Goal: Task Accomplishment & Management: Complete application form

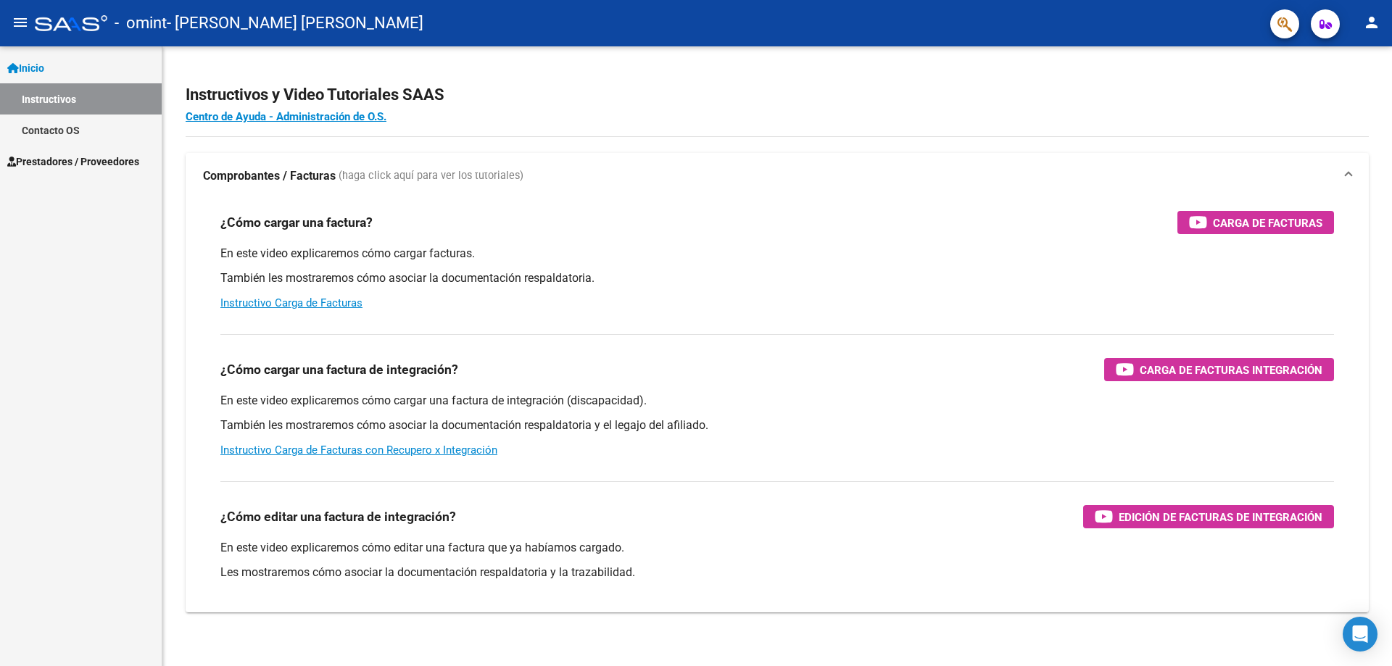
click at [88, 160] on span "Prestadores / Proveedores" at bounding box center [73, 162] width 132 height 16
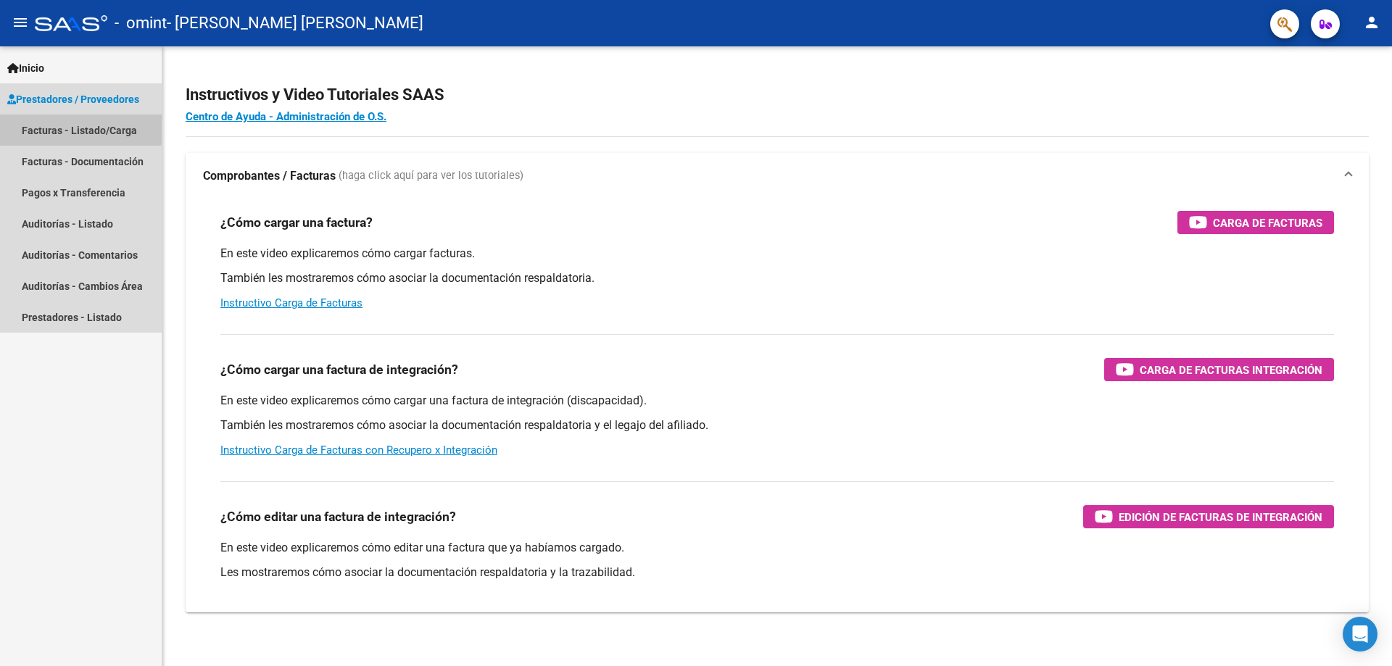
click at [30, 124] on link "Facturas - Listado/Carga" at bounding box center [81, 130] width 162 height 31
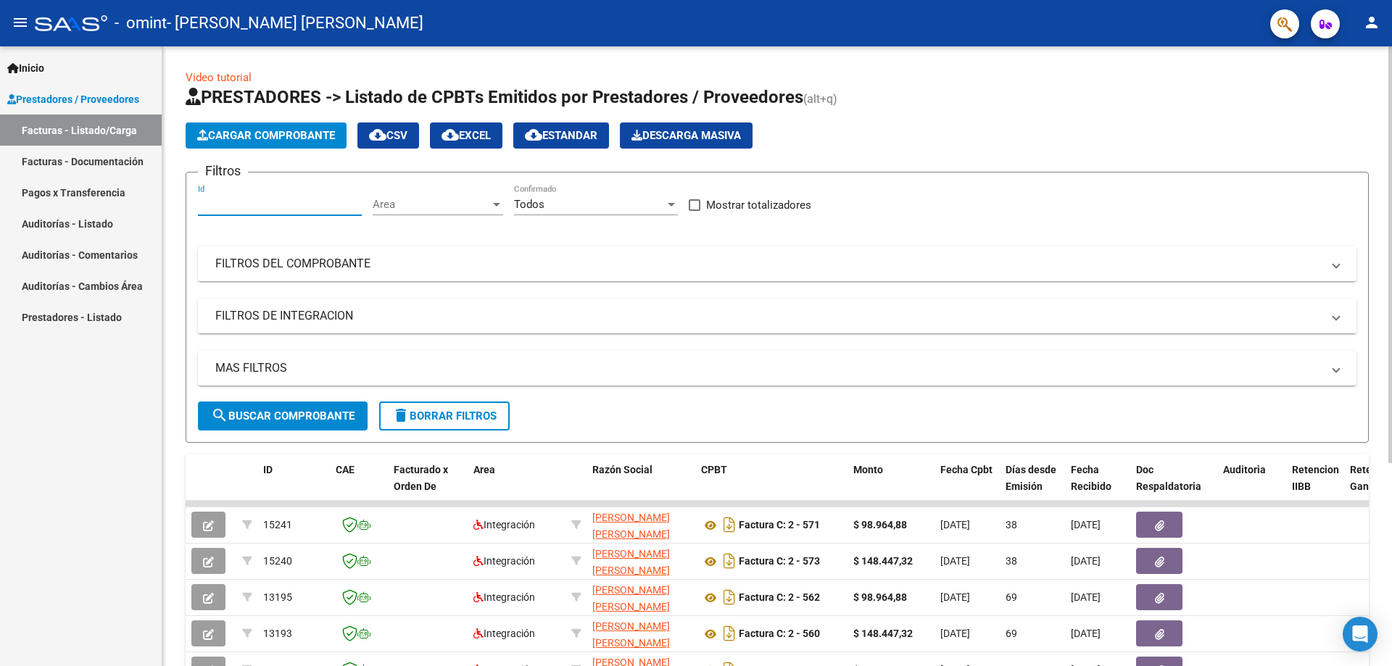
click at [275, 204] on input "Id" at bounding box center [280, 204] width 164 height 13
click at [448, 206] on span "Area" at bounding box center [431, 204] width 117 height 13
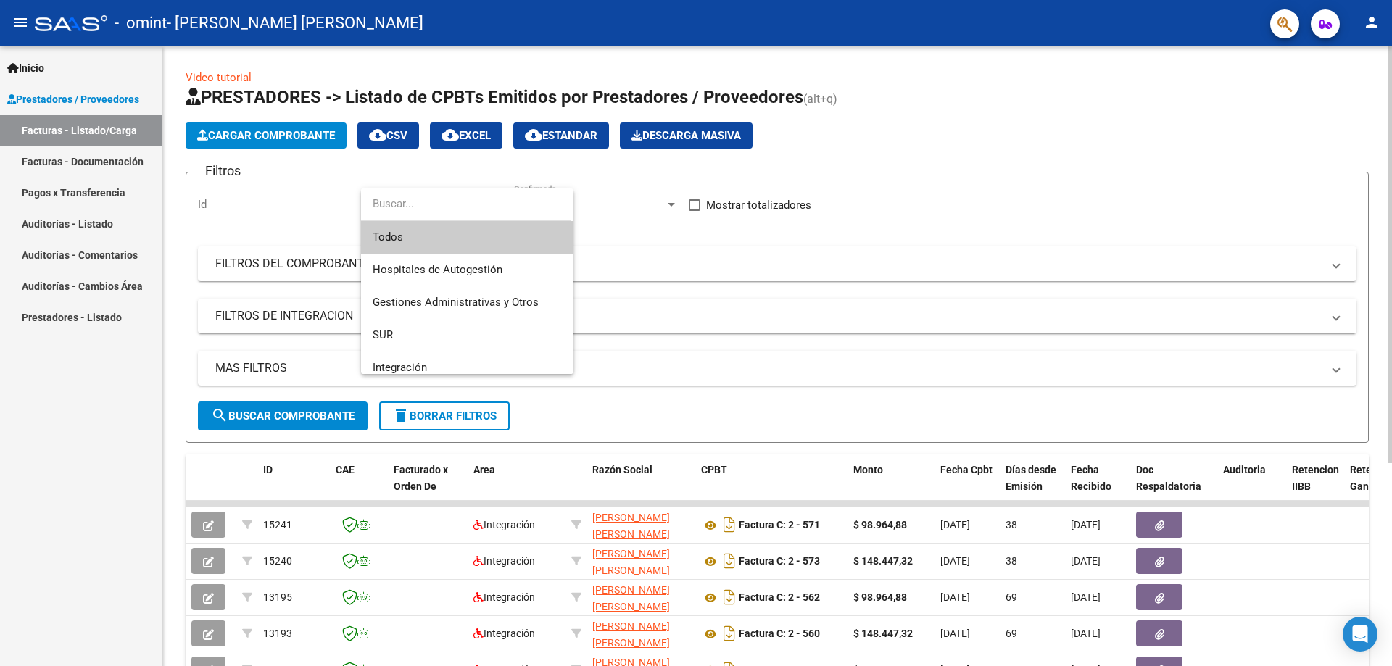
click at [448, 206] on input "dropdown search" at bounding box center [466, 204] width 210 height 33
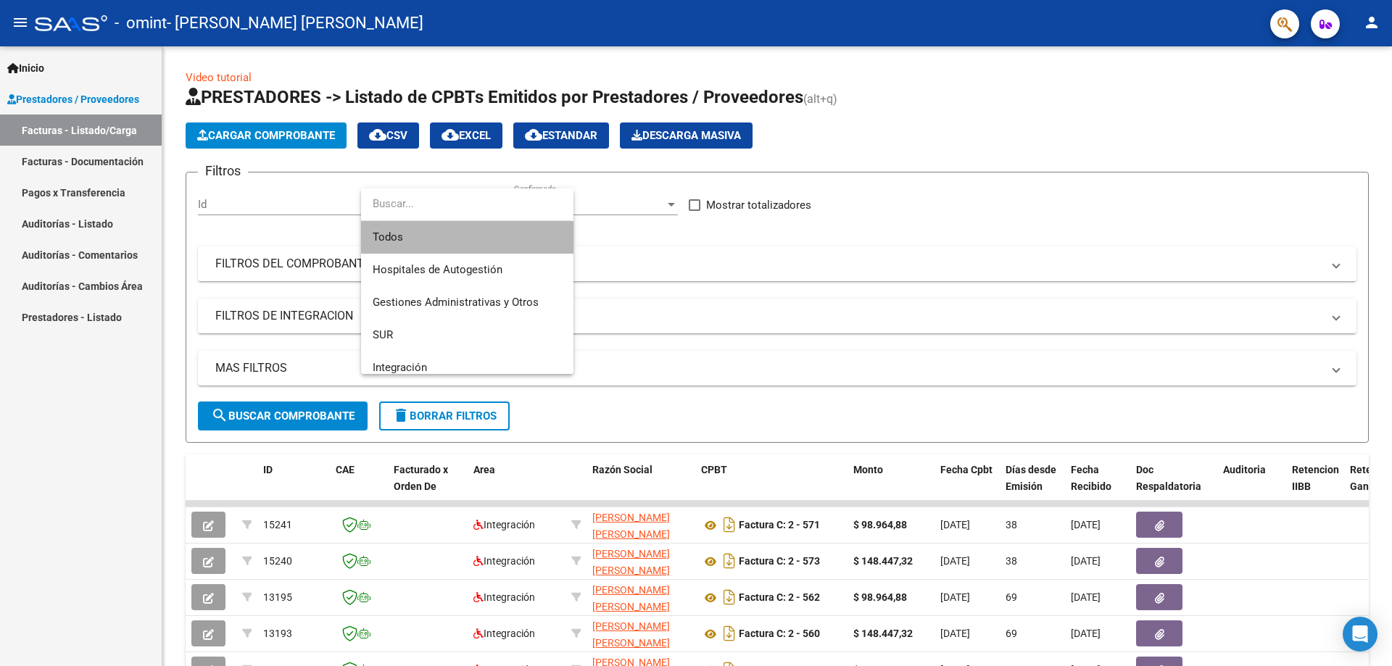
click at [478, 245] on span "Todos" at bounding box center [467, 237] width 189 height 33
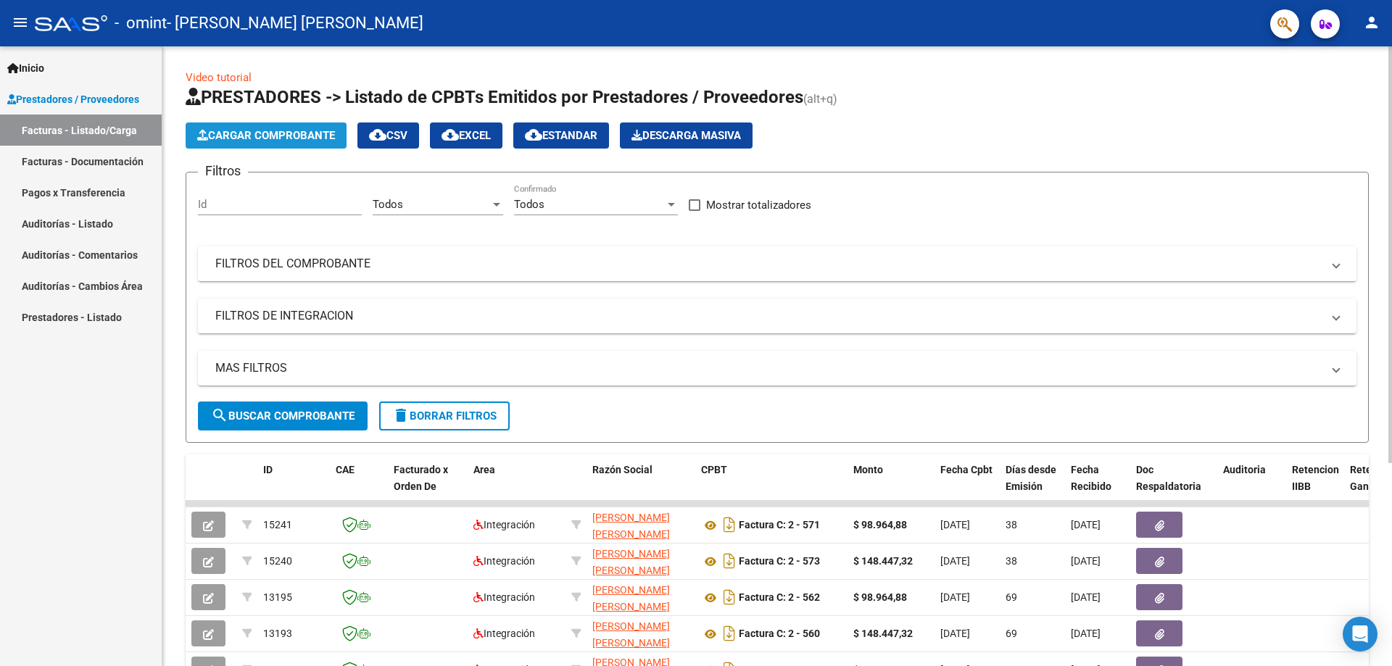
click at [286, 126] on button "Cargar Comprobante" at bounding box center [266, 136] width 161 height 26
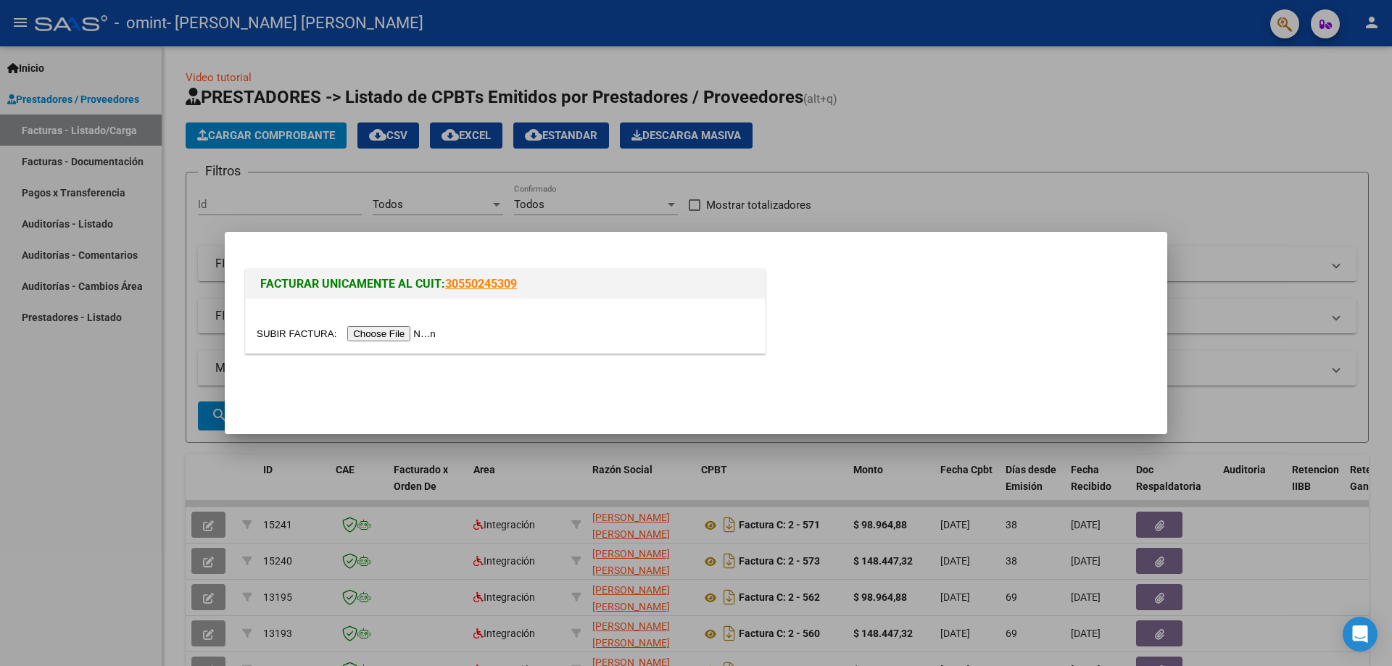
click at [391, 330] on input "file" at bounding box center [348, 333] width 183 height 15
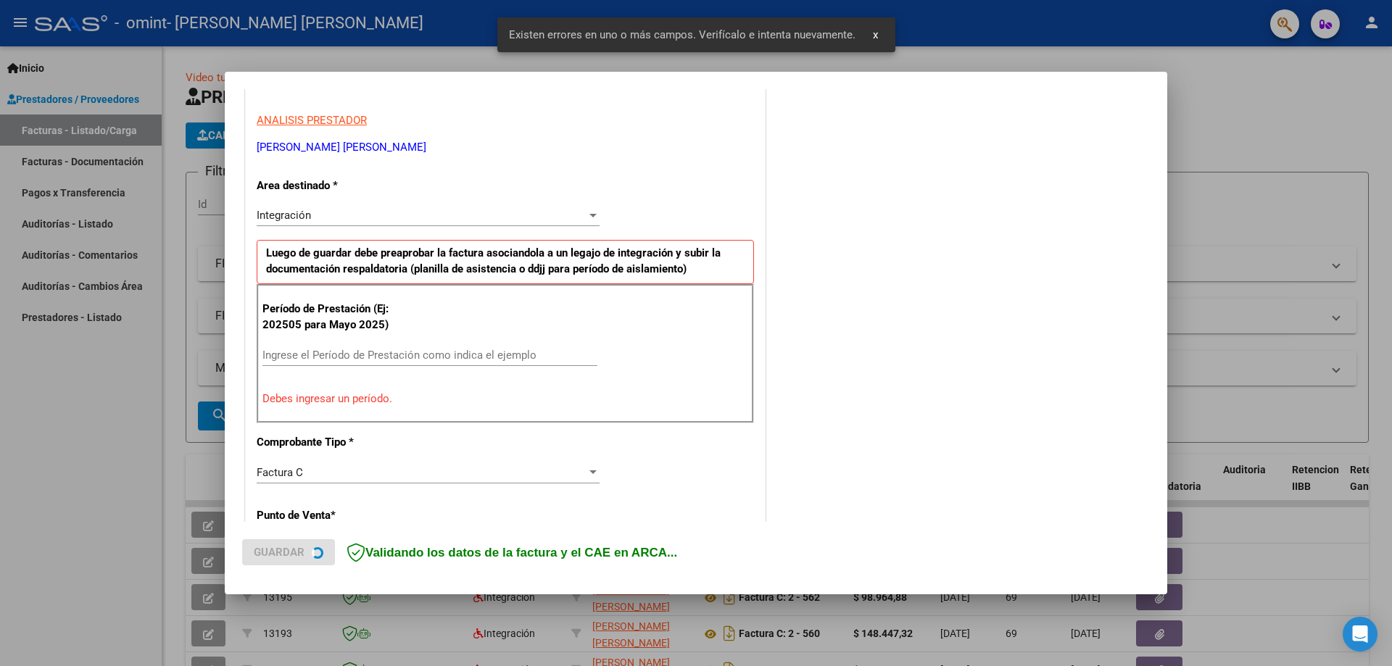
scroll to position [261, 0]
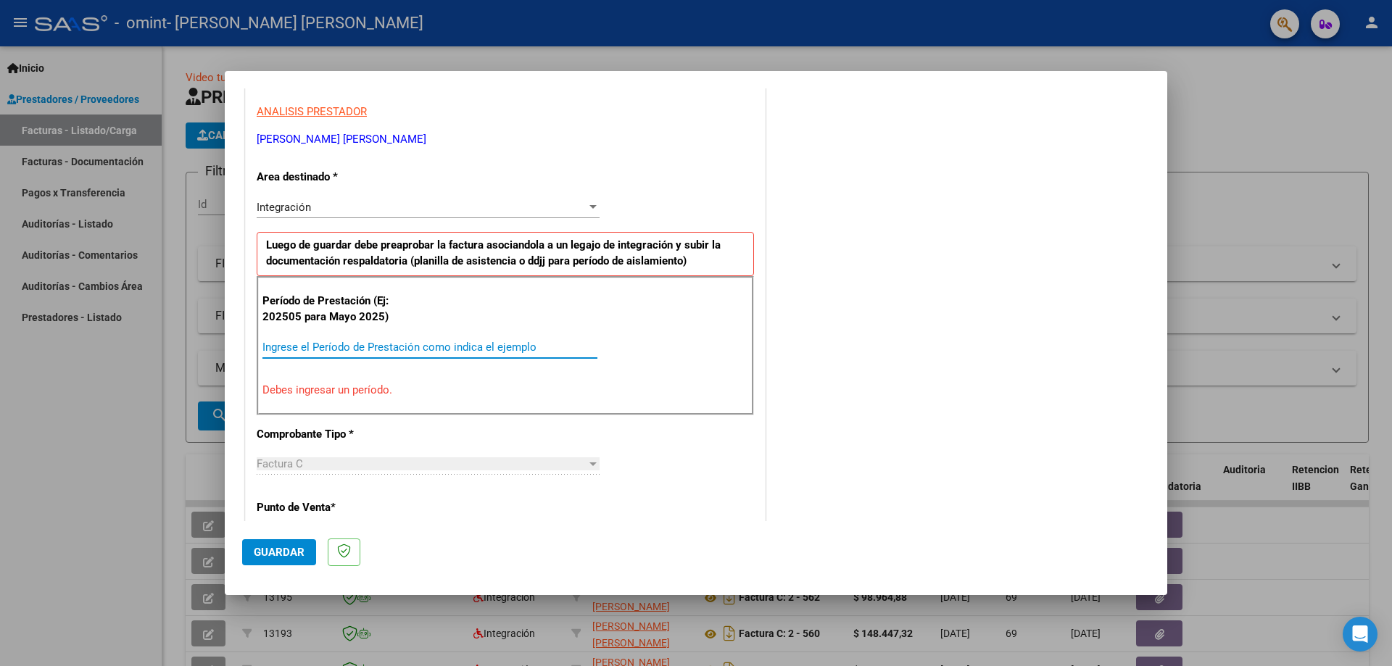
click at [318, 346] on input "Ingrese el Período de Prestación como indica el ejemplo" at bounding box center [429, 347] width 335 height 13
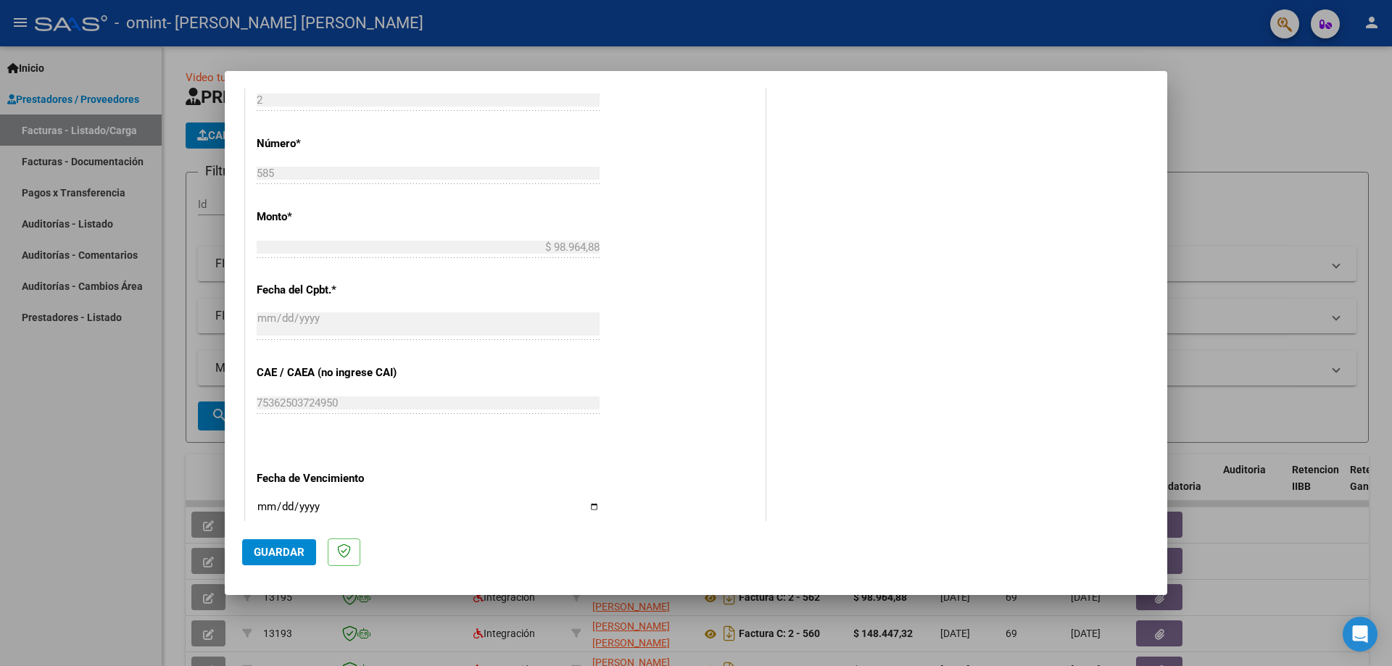
scroll to position [696, 0]
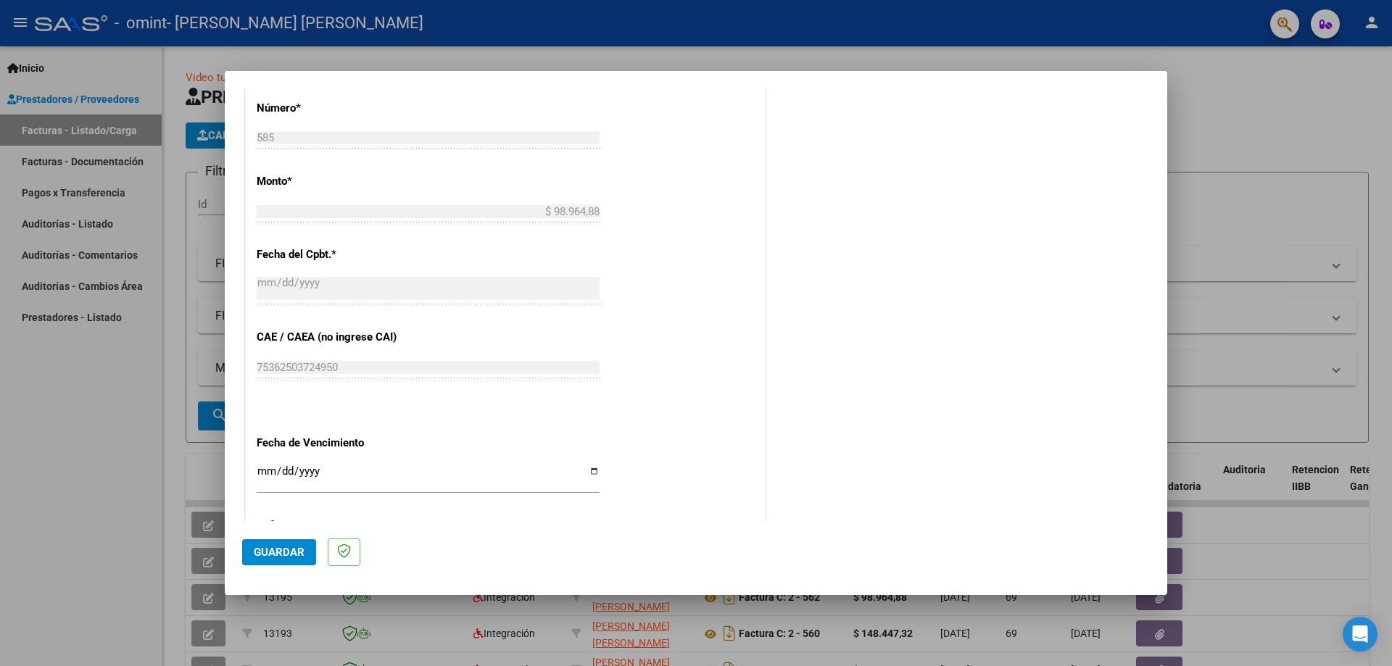
type input "202508"
click at [328, 474] on input "Ingresar la fecha" at bounding box center [428, 476] width 343 height 23
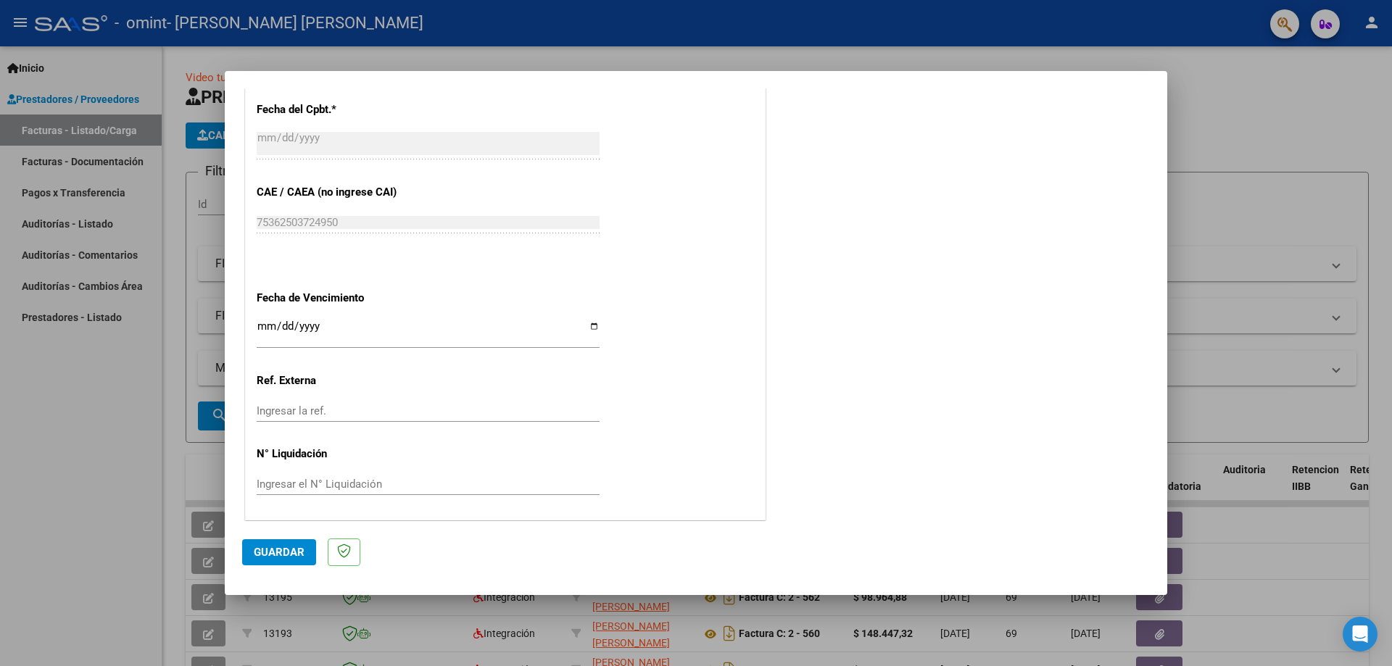
scroll to position [843, 0]
click at [278, 549] on span "Guardar" at bounding box center [279, 552] width 51 height 13
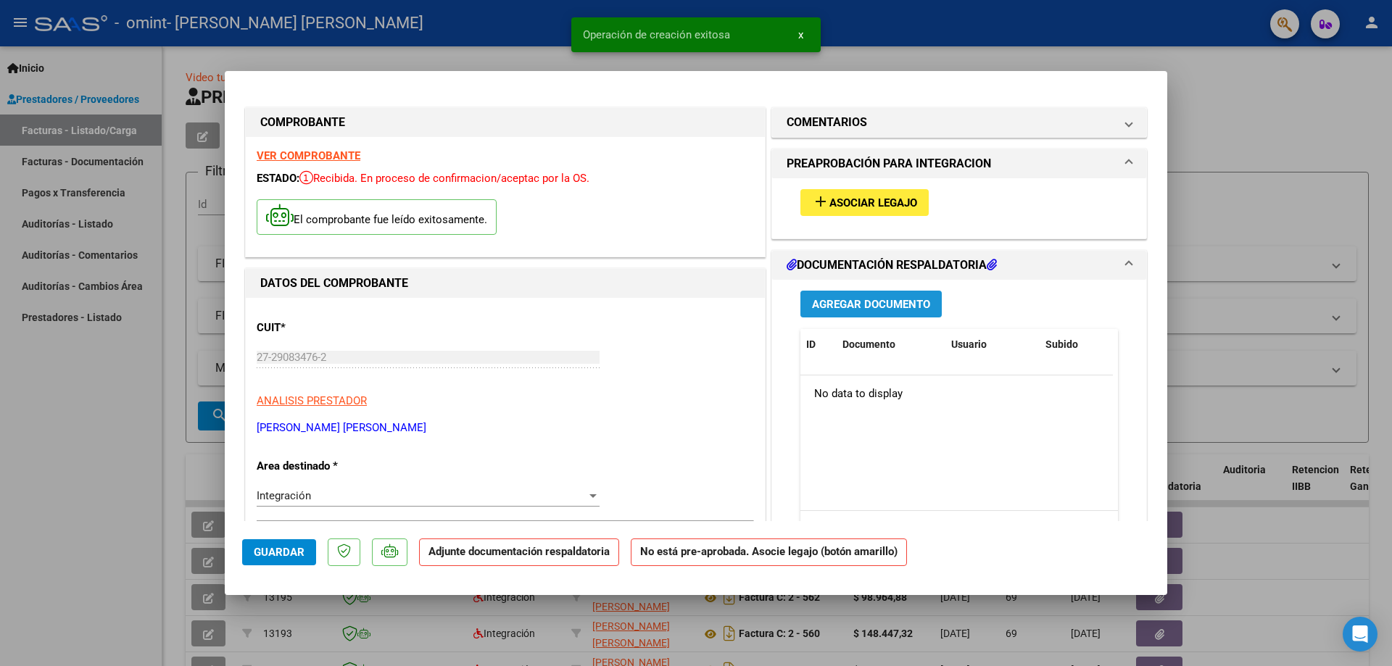
click at [871, 304] on span "Agregar Documento" at bounding box center [871, 304] width 118 height 13
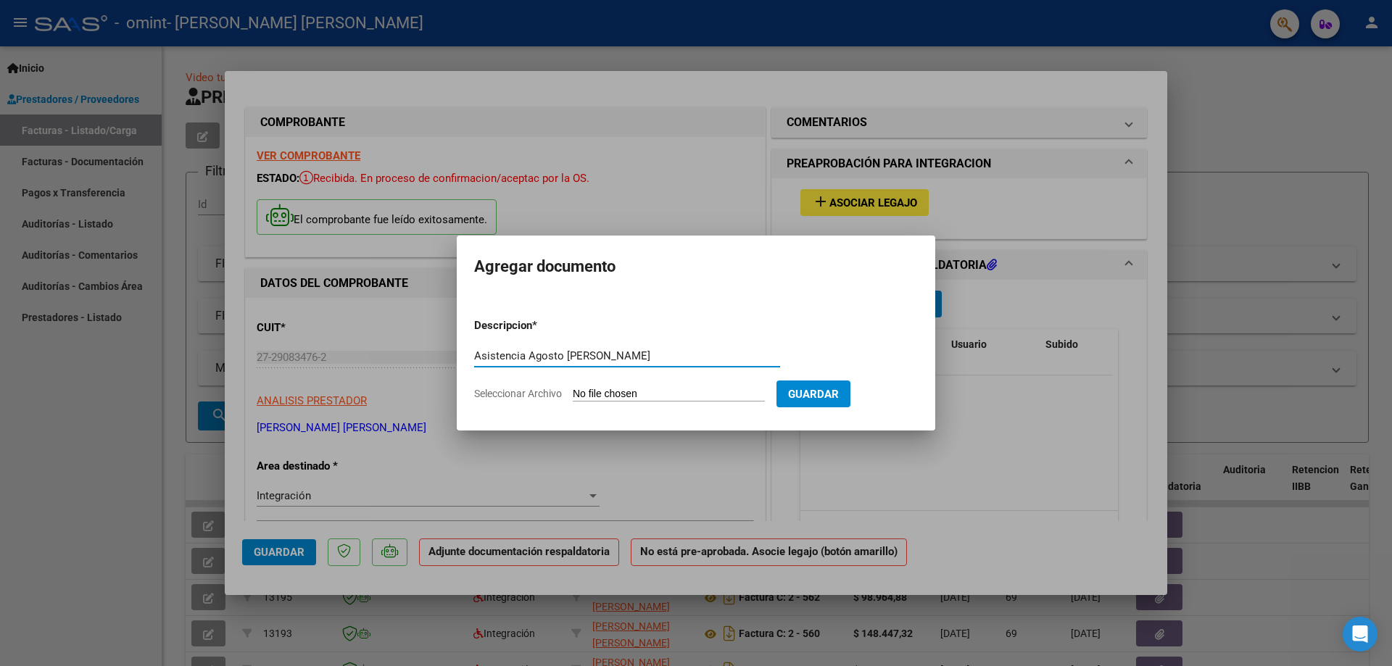
type input "Asistencia Agosto [PERSON_NAME]"
click at [494, 390] on span "Seleccionar Archivo" at bounding box center [518, 394] width 88 height 12
click at [573, 390] on input "Seleccionar Archivo" at bounding box center [669, 395] width 192 height 14
type input "C:\fakepath\Asist [PERSON_NAME].pdf"
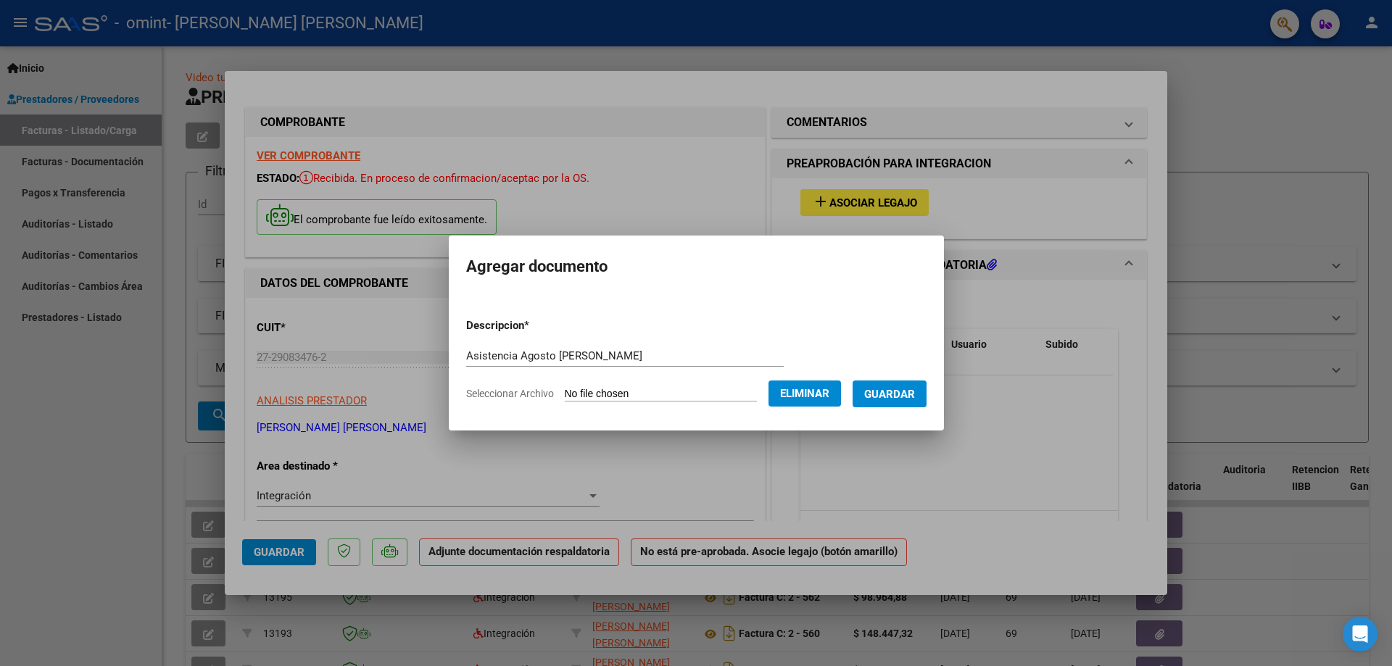
click at [905, 396] on span "Guardar" at bounding box center [889, 394] width 51 height 13
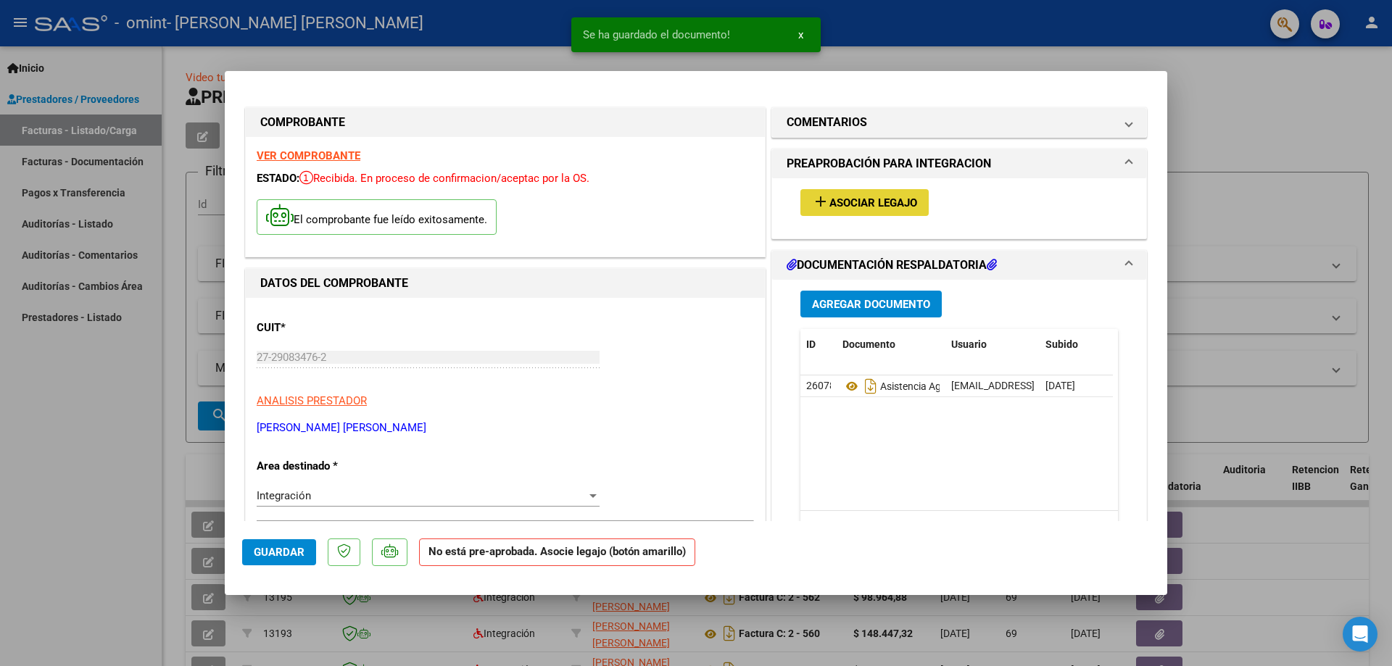
click at [849, 198] on span "Asociar Legajo" at bounding box center [873, 202] width 88 height 13
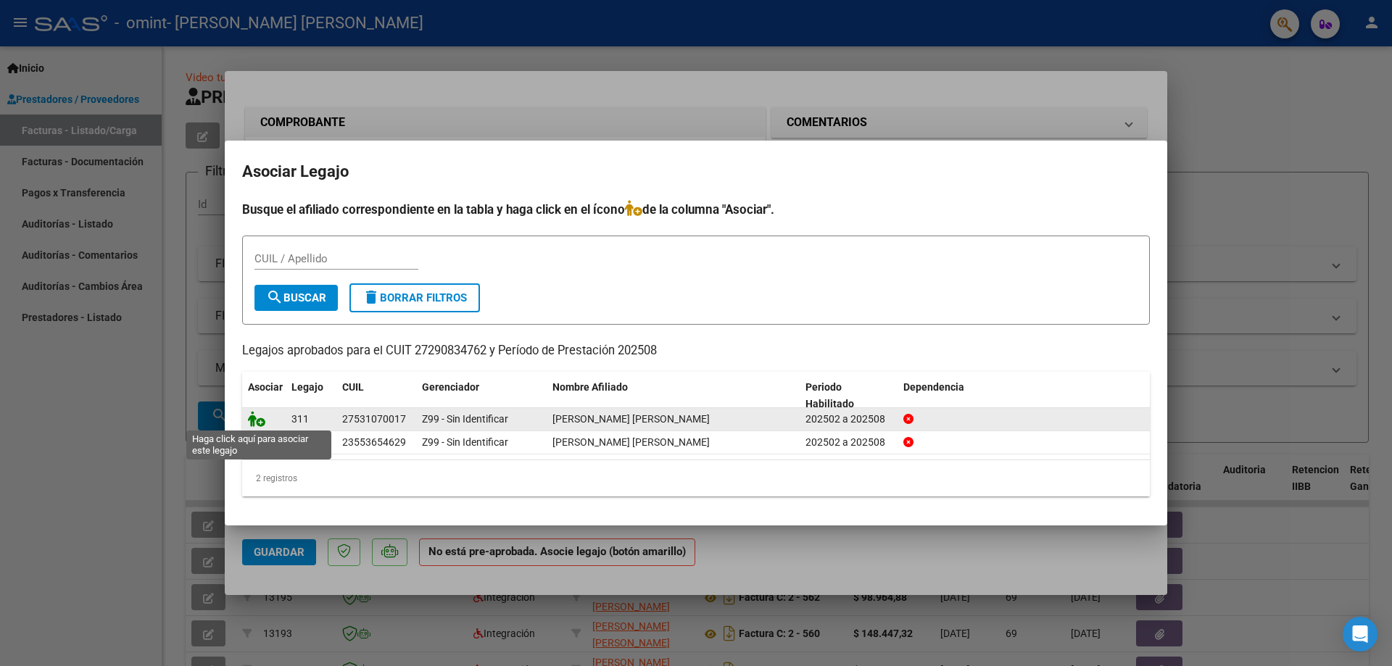
click at [256, 422] on icon at bounding box center [256, 419] width 17 height 16
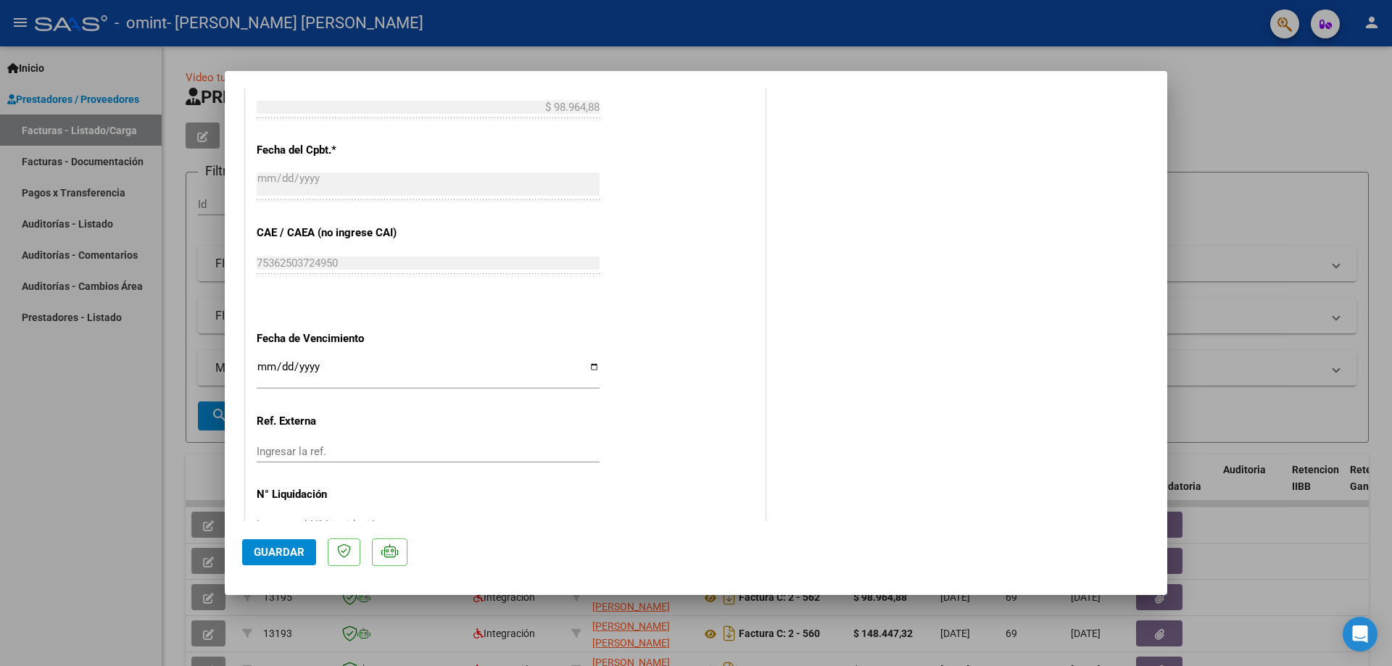
scroll to position [865, 0]
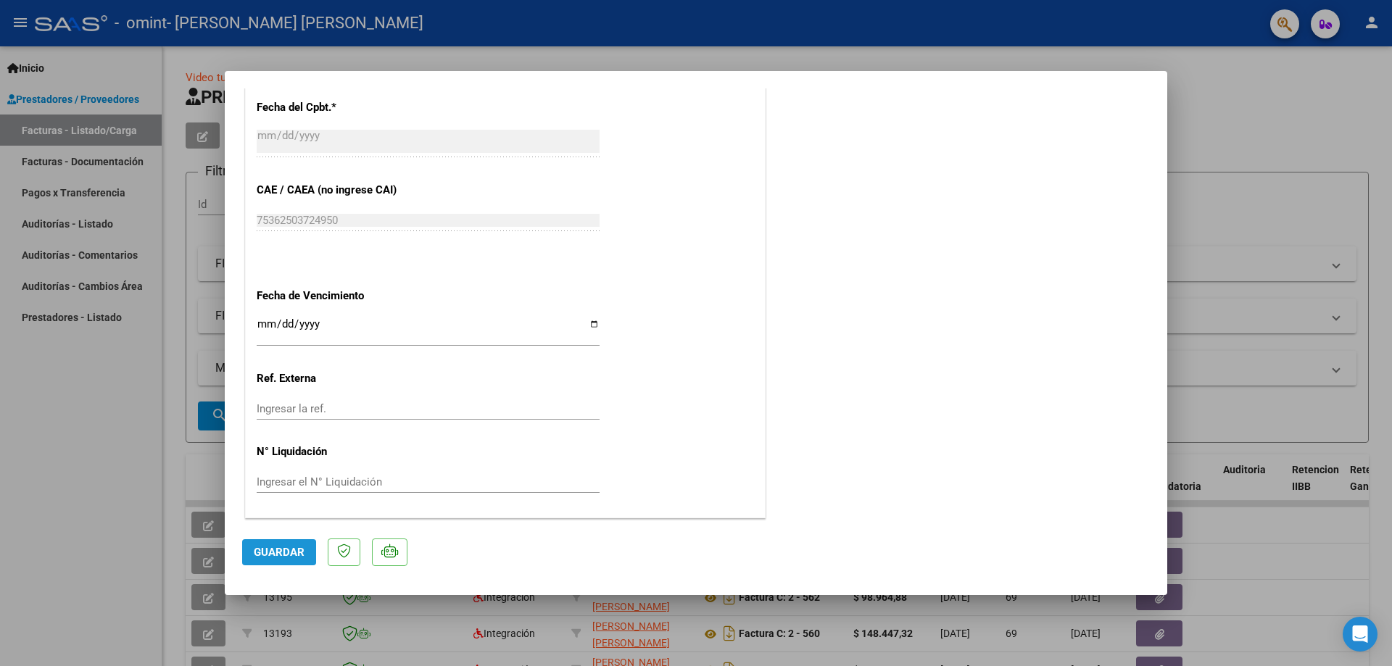
click at [273, 553] on span "Guardar" at bounding box center [279, 552] width 51 height 13
click at [63, 434] on div at bounding box center [696, 333] width 1392 height 666
type input "$ 0,00"
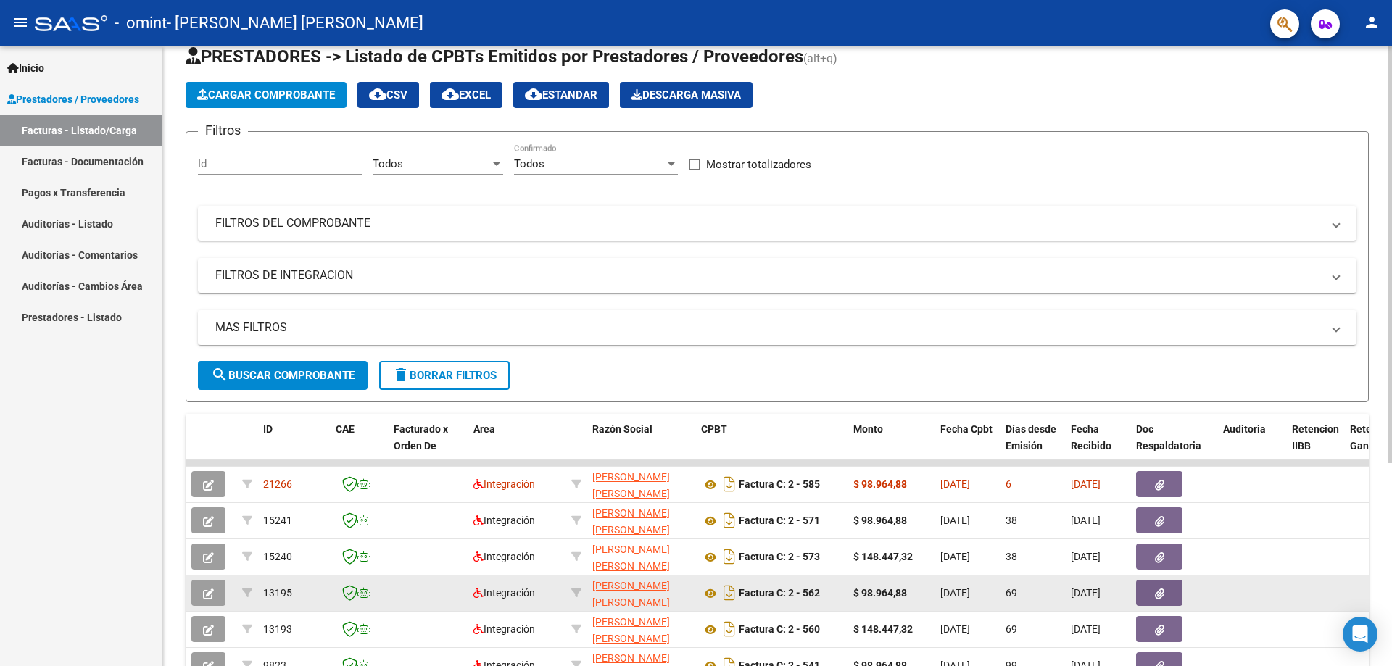
scroll to position [72, 0]
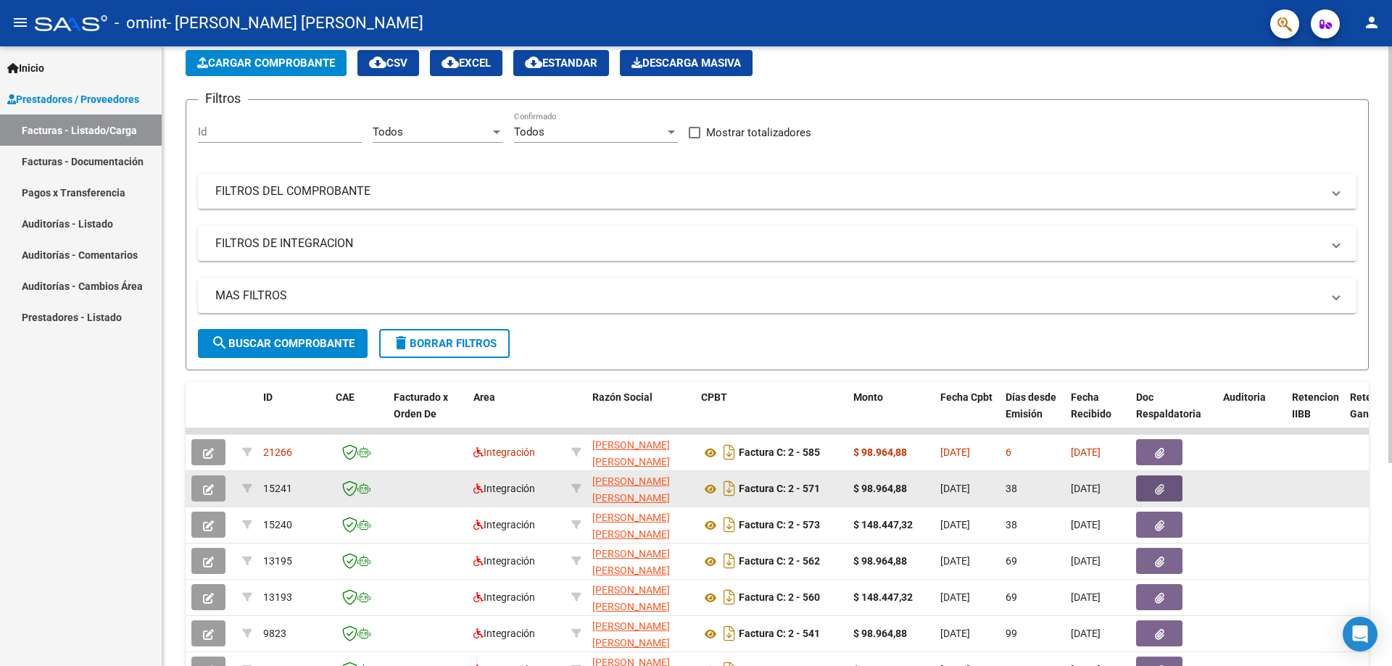
click at [1155, 491] on icon "button" at bounding box center [1159, 489] width 9 height 11
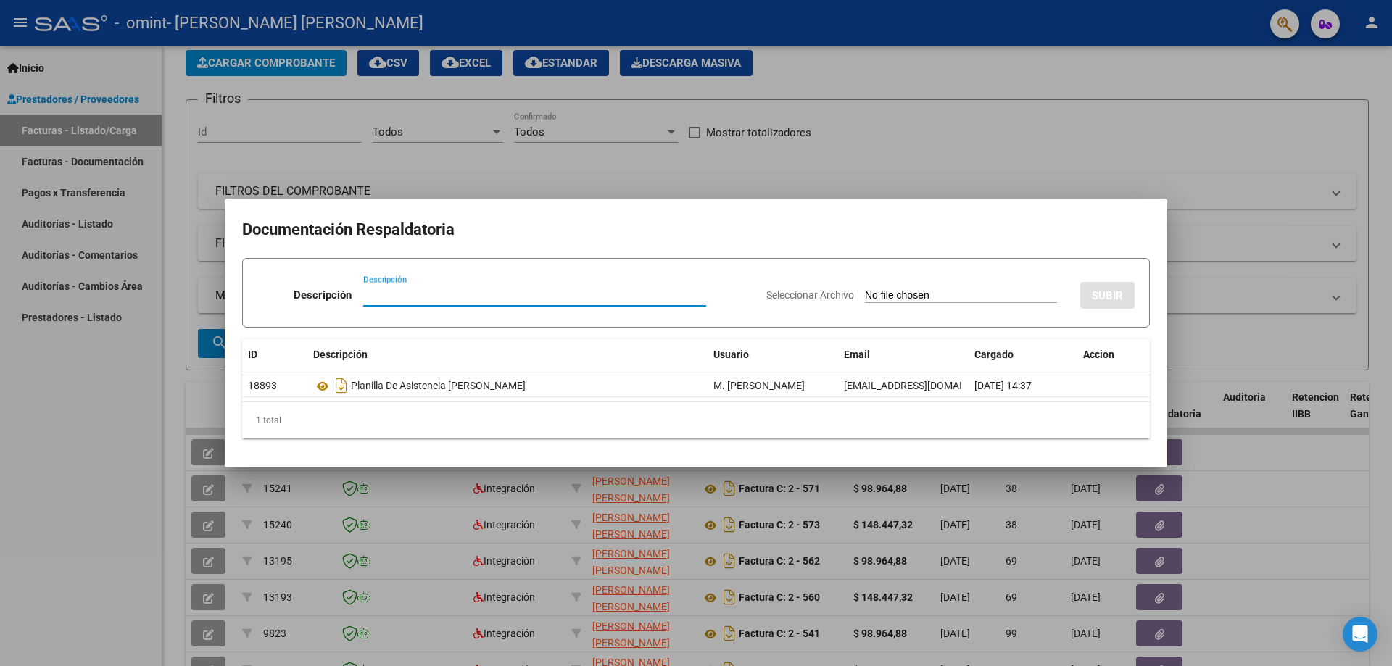
click at [1269, 248] on div at bounding box center [696, 333] width 1392 height 666
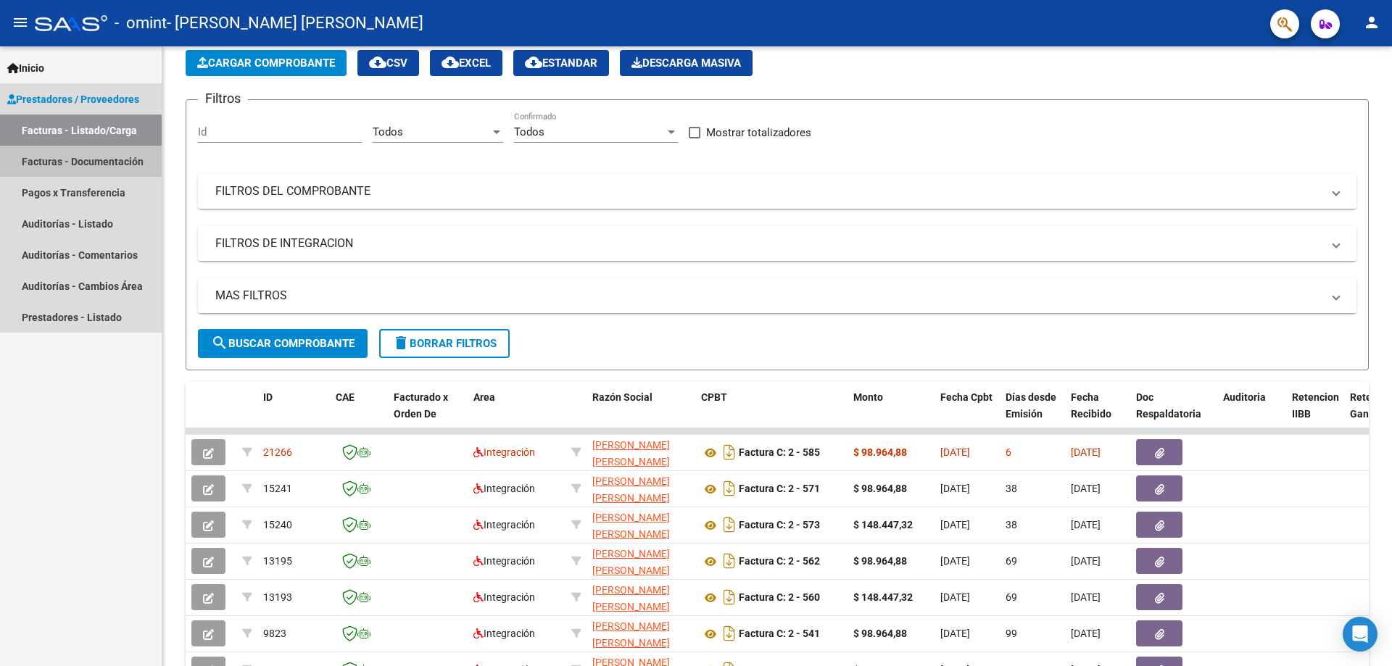
click at [61, 152] on link "Facturas - Documentación" at bounding box center [81, 161] width 162 height 31
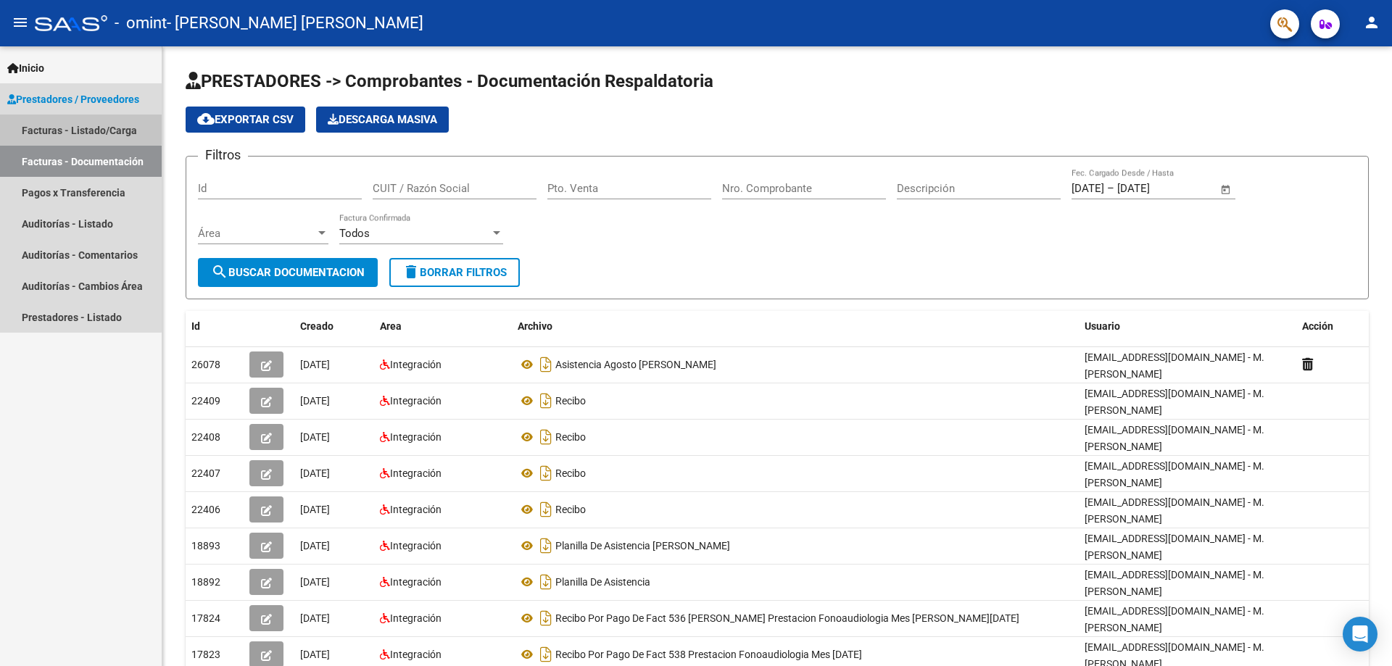
click at [65, 124] on link "Facturas - Listado/Carga" at bounding box center [81, 130] width 162 height 31
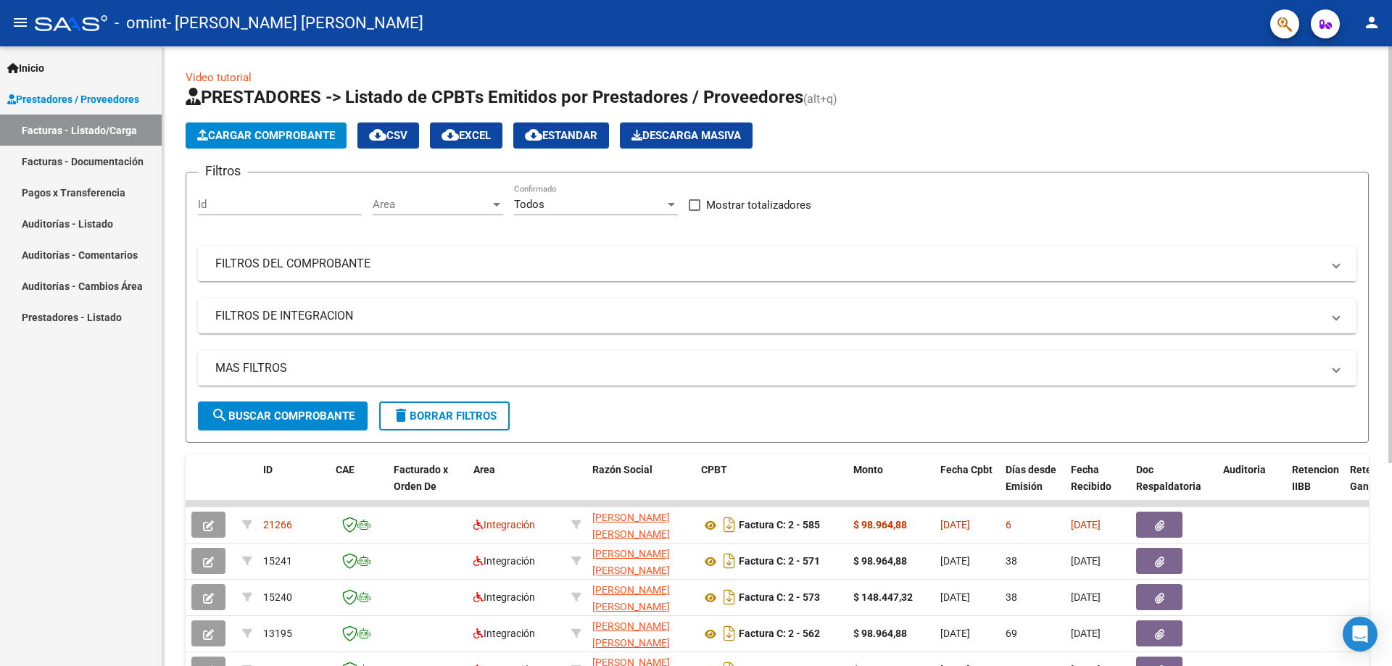
click at [283, 130] on span "Cargar Comprobante" at bounding box center [266, 135] width 138 height 13
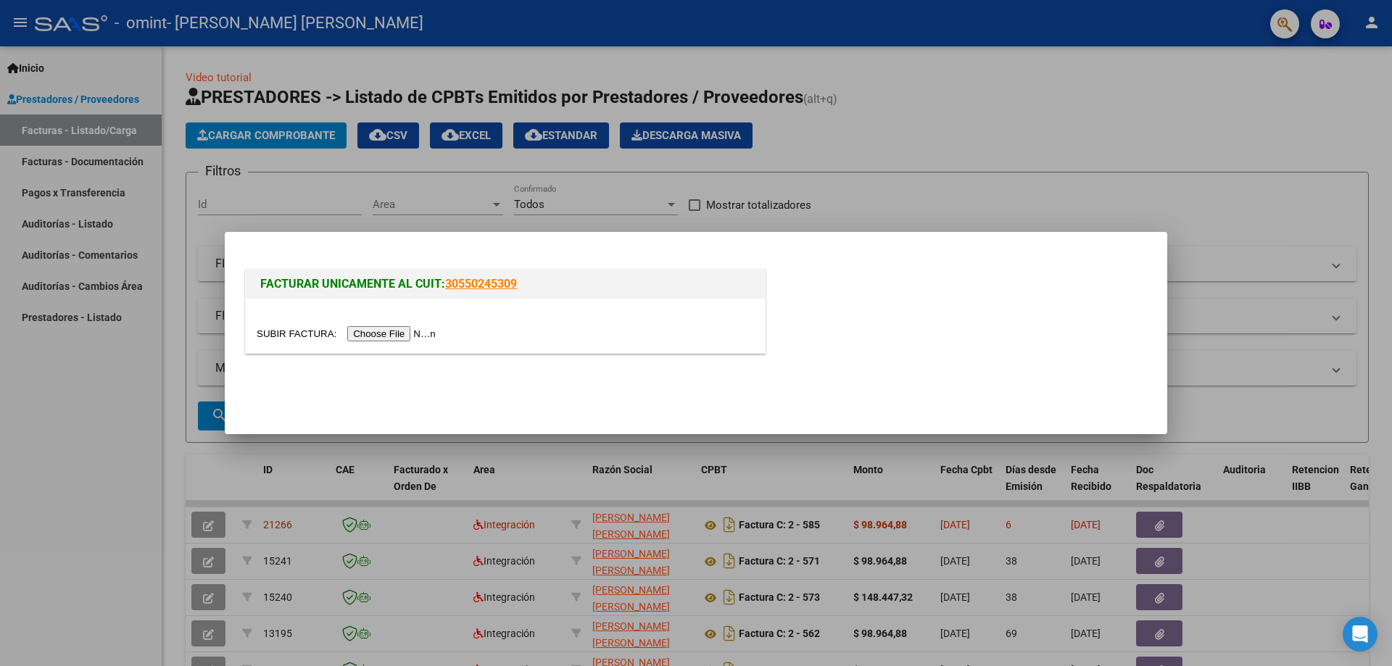
click at [420, 335] on input "file" at bounding box center [348, 333] width 183 height 15
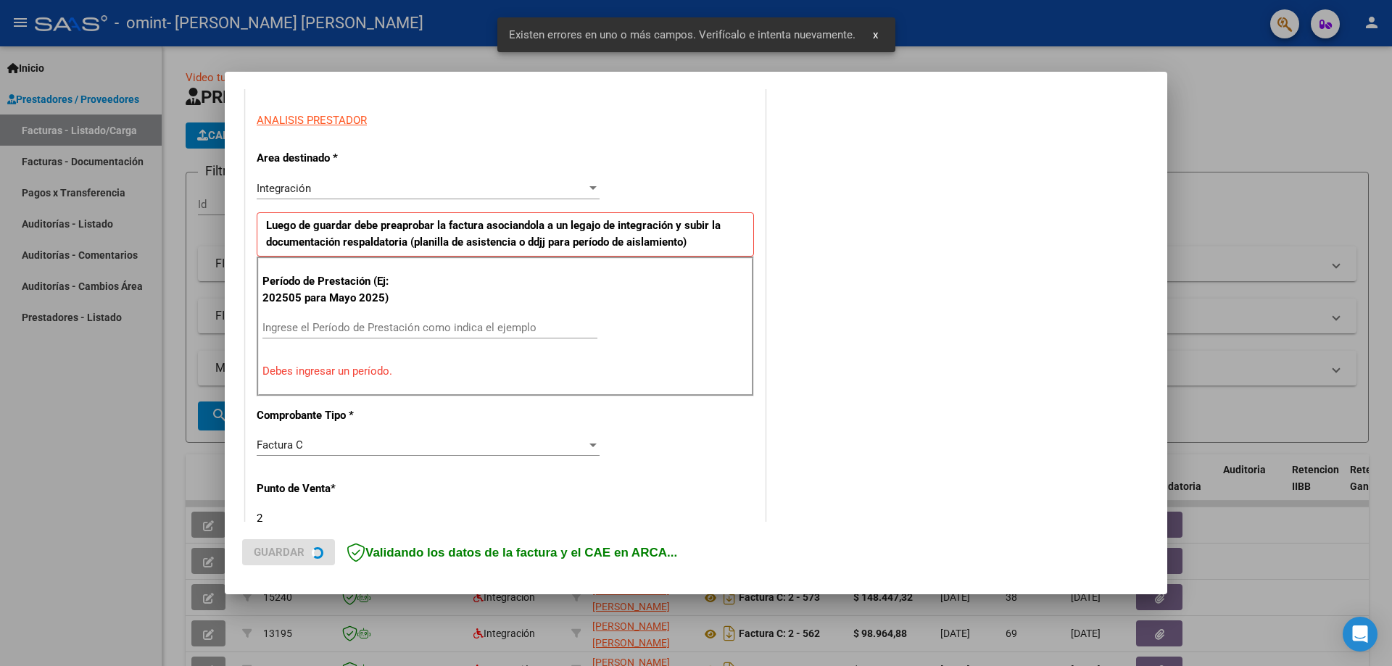
scroll to position [261, 0]
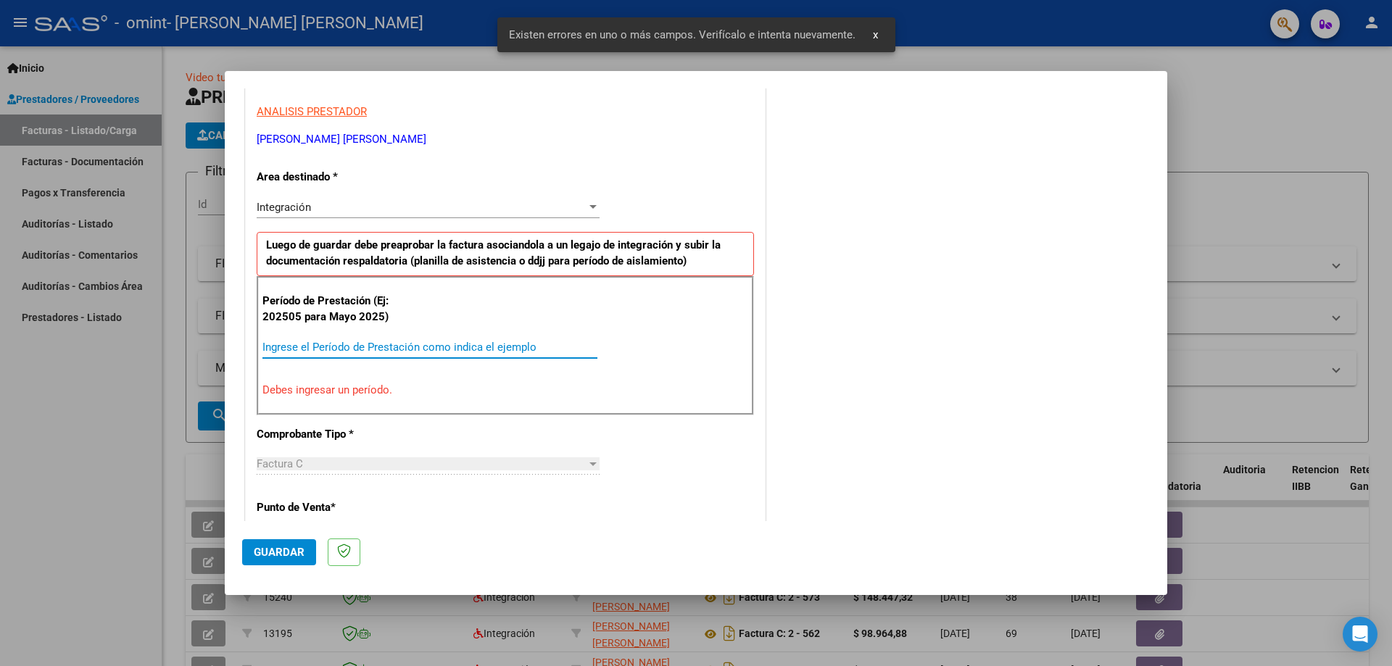
click at [345, 349] on input "Ingrese el Período de Prestación como indica el ejemplo" at bounding box center [429, 347] width 335 height 13
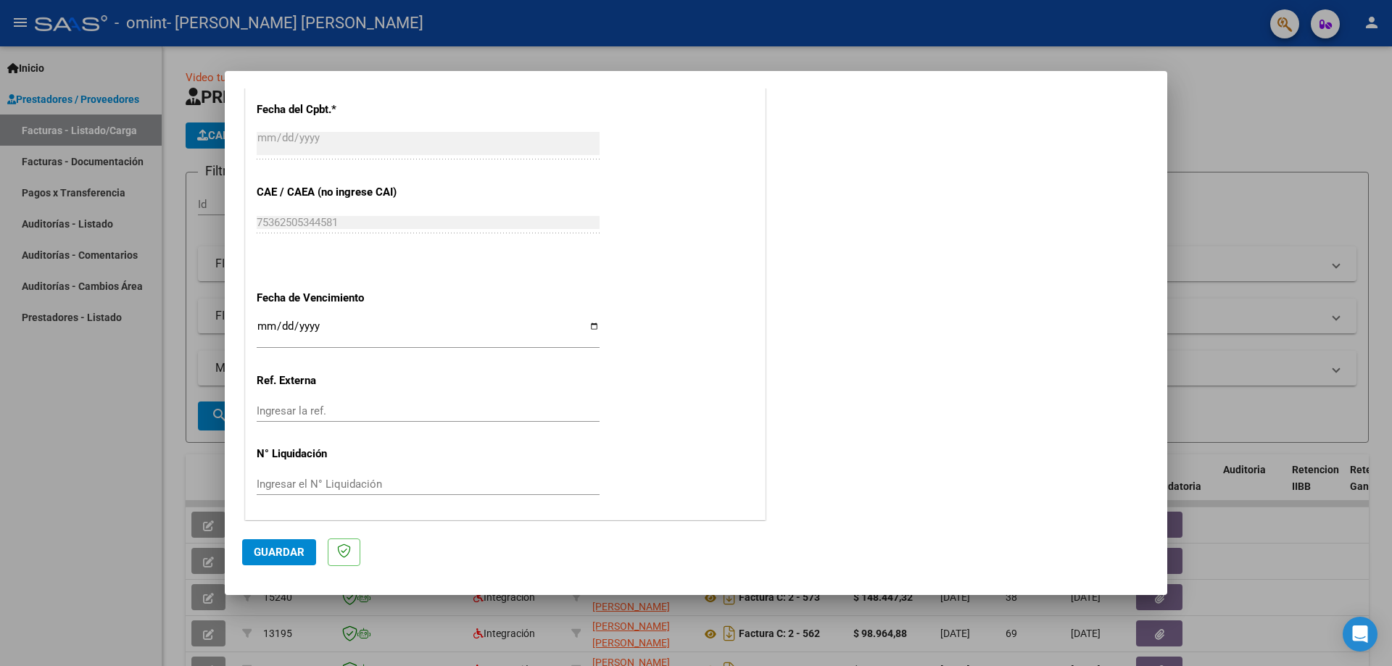
scroll to position [843, 0]
type input "202508"
click at [257, 325] on input "Ingresar la fecha" at bounding box center [428, 329] width 343 height 23
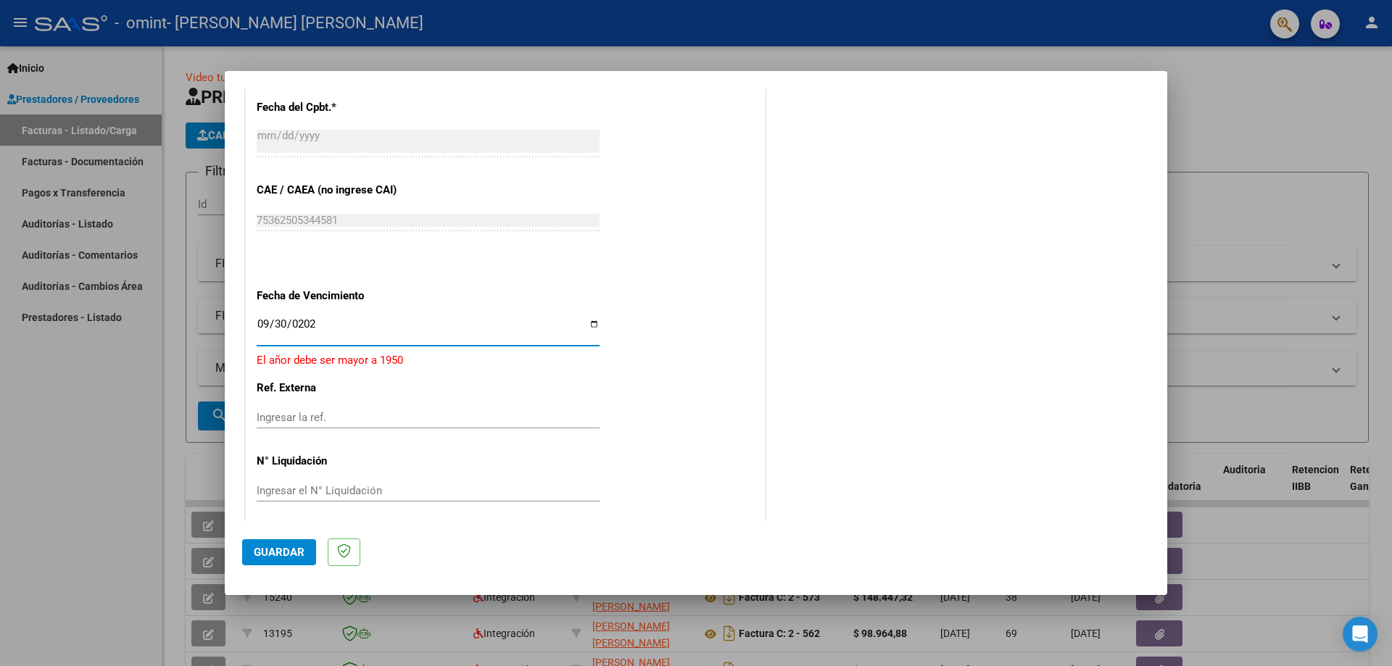
type input "[DATE]"
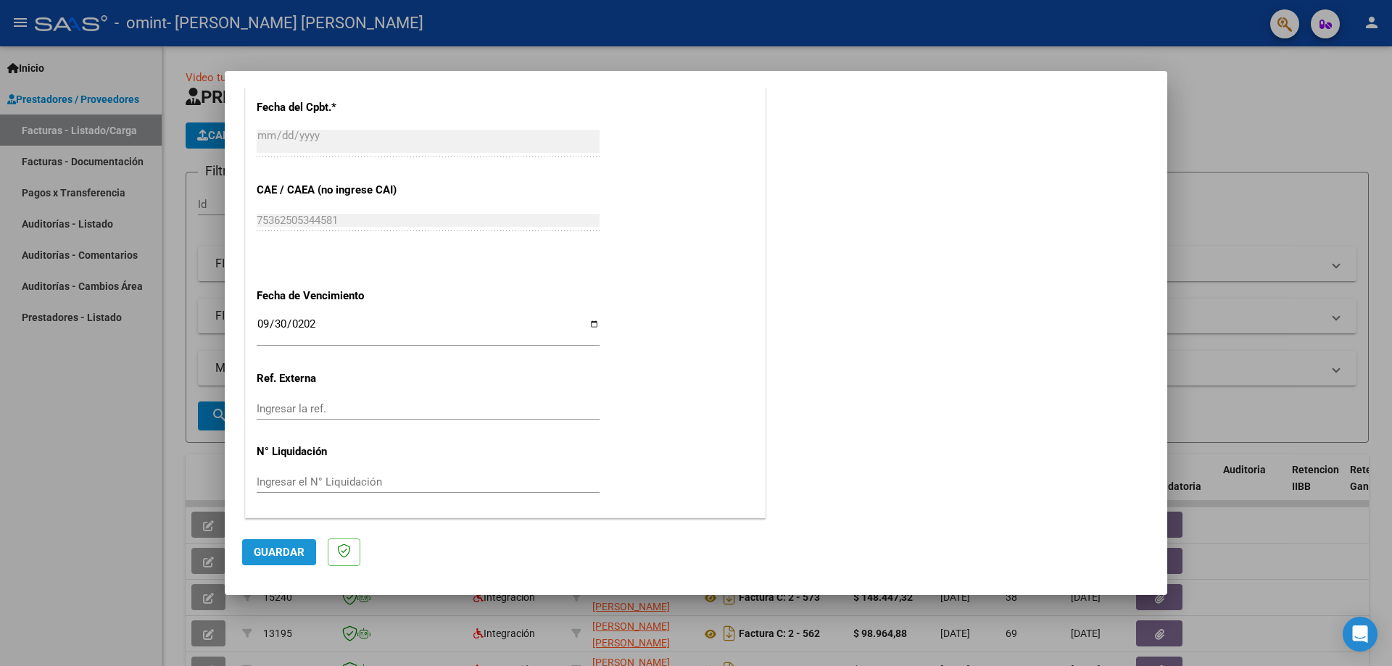
click at [287, 557] on span "Guardar" at bounding box center [279, 552] width 51 height 13
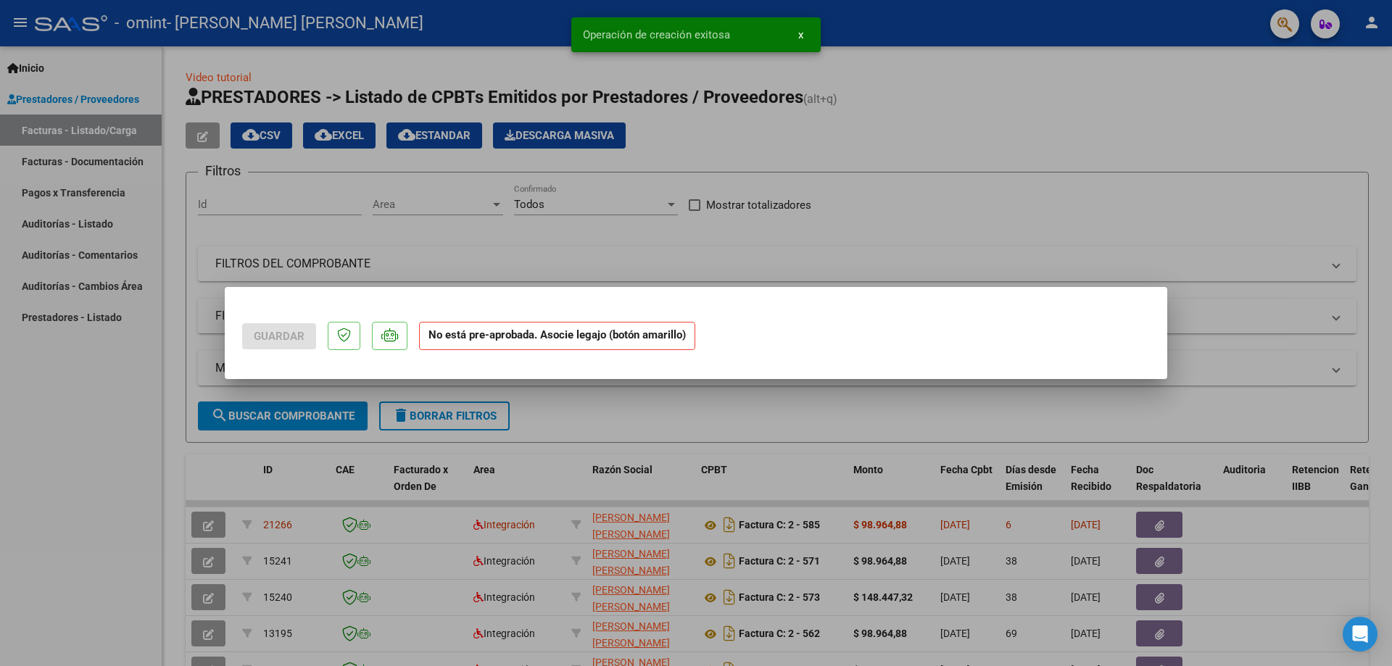
scroll to position [0, 0]
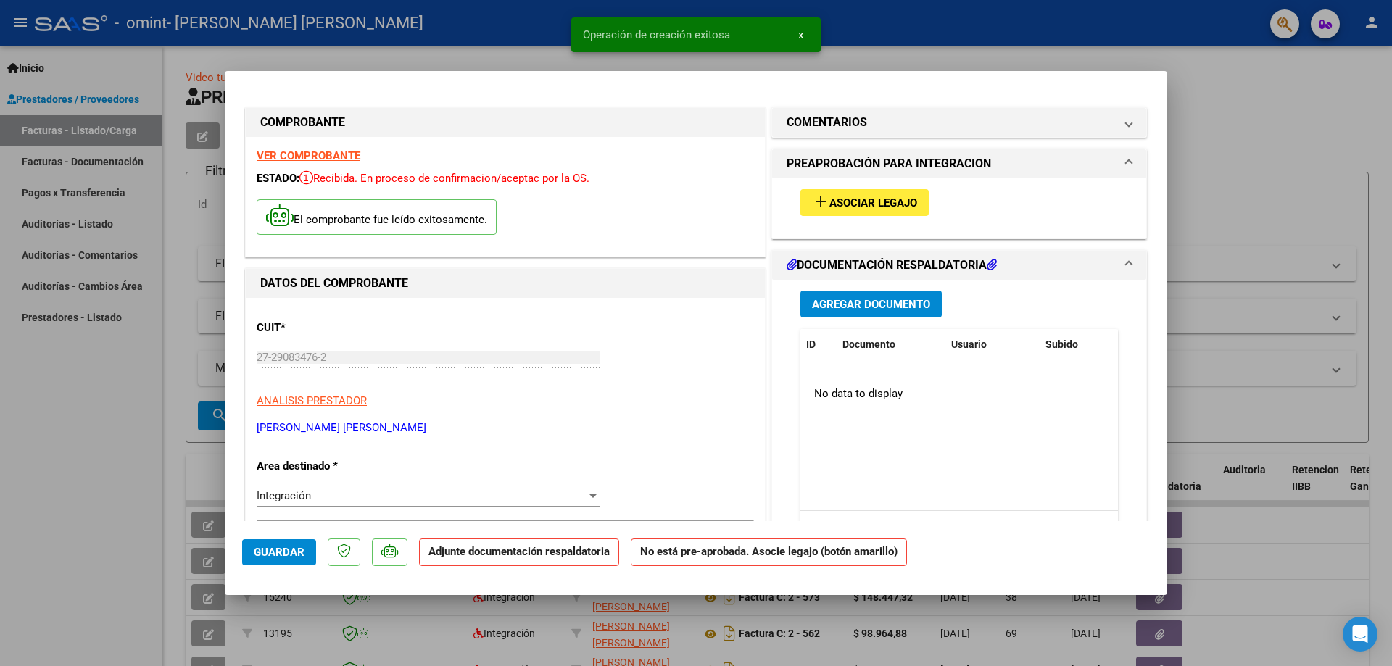
click at [891, 204] on span "Asociar Legajo" at bounding box center [873, 202] width 88 height 13
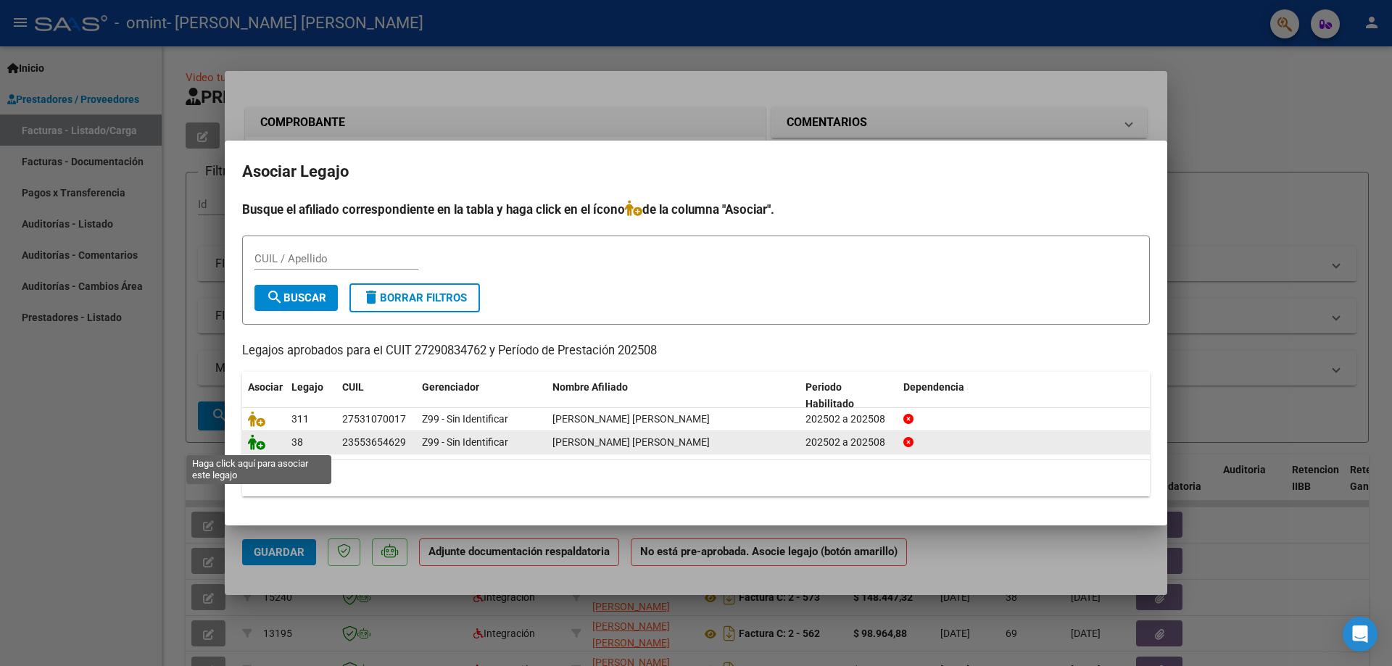
click at [261, 447] on icon at bounding box center [256, 442] width 17 height 16
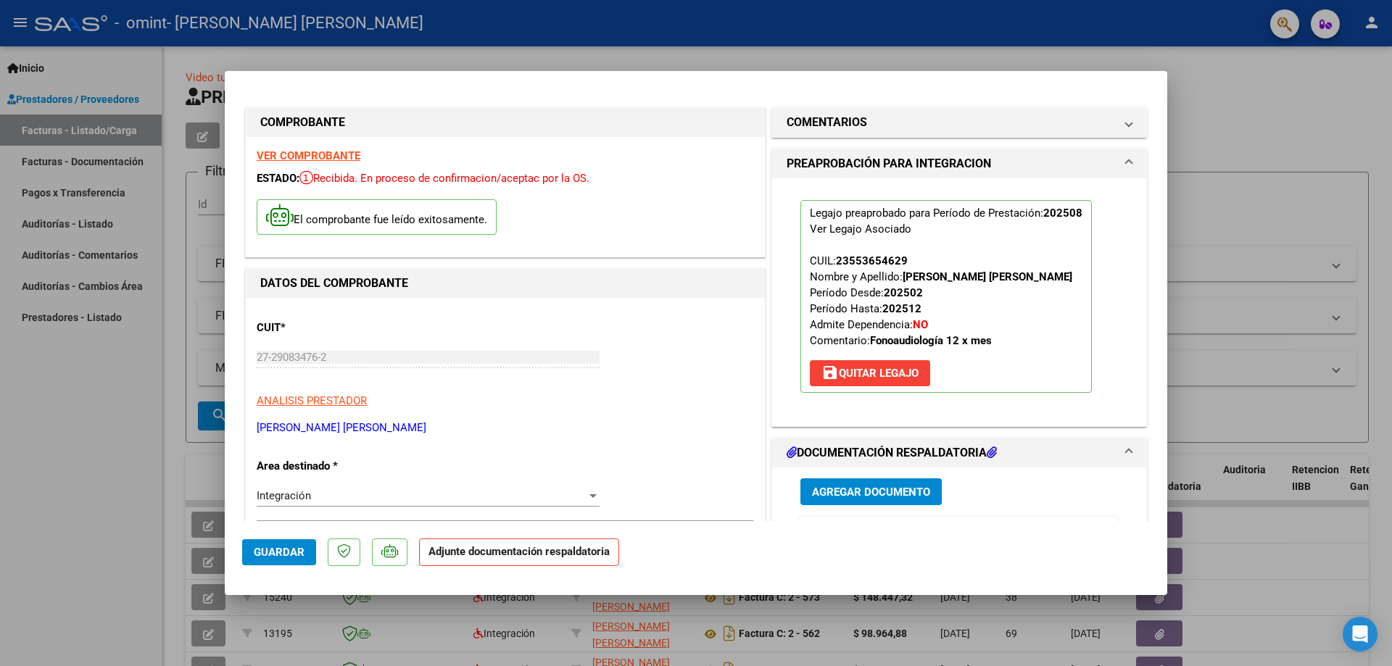
click at [849, 499] on span "Agregar Documento" at bounding box center [871, 492] width 118 height 13
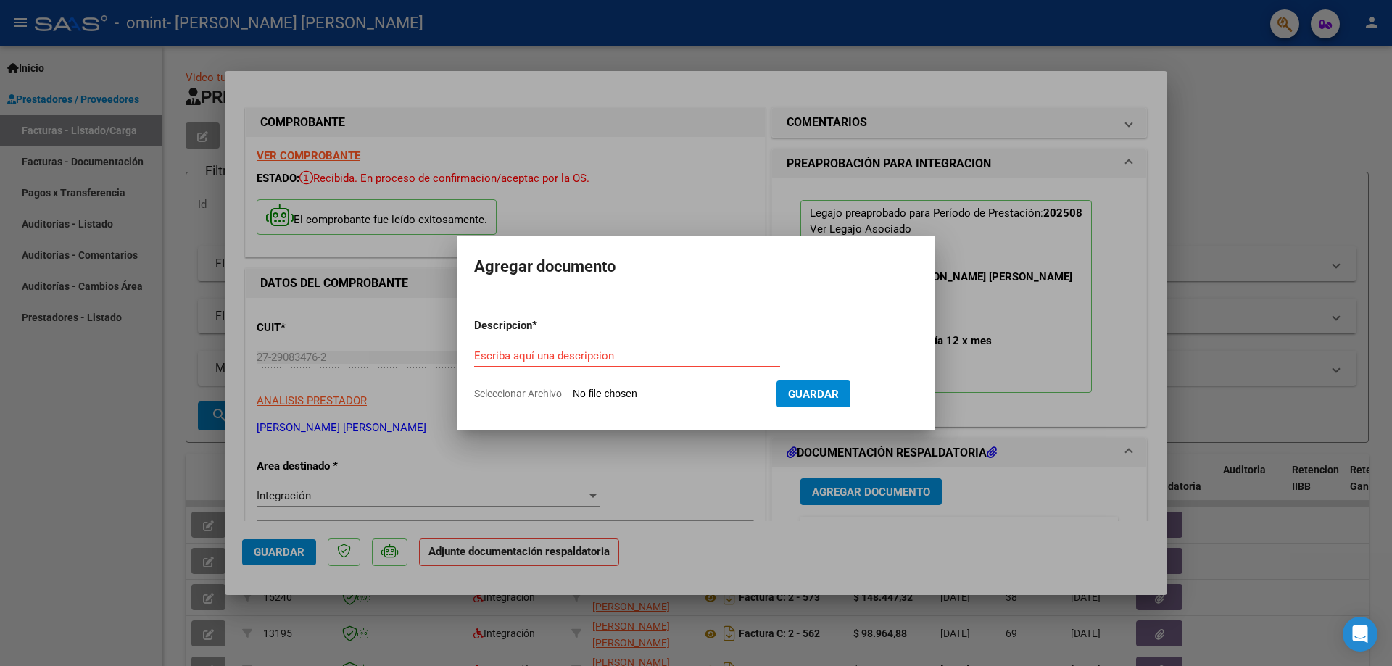
click at [630, 397] on input "Seleccionar Archivo" at bounding box center [669, 395] width 192 height 14
type input "C:\fakepath\Asist [PERSON_NAME] [DATE] 16.47.pdf"
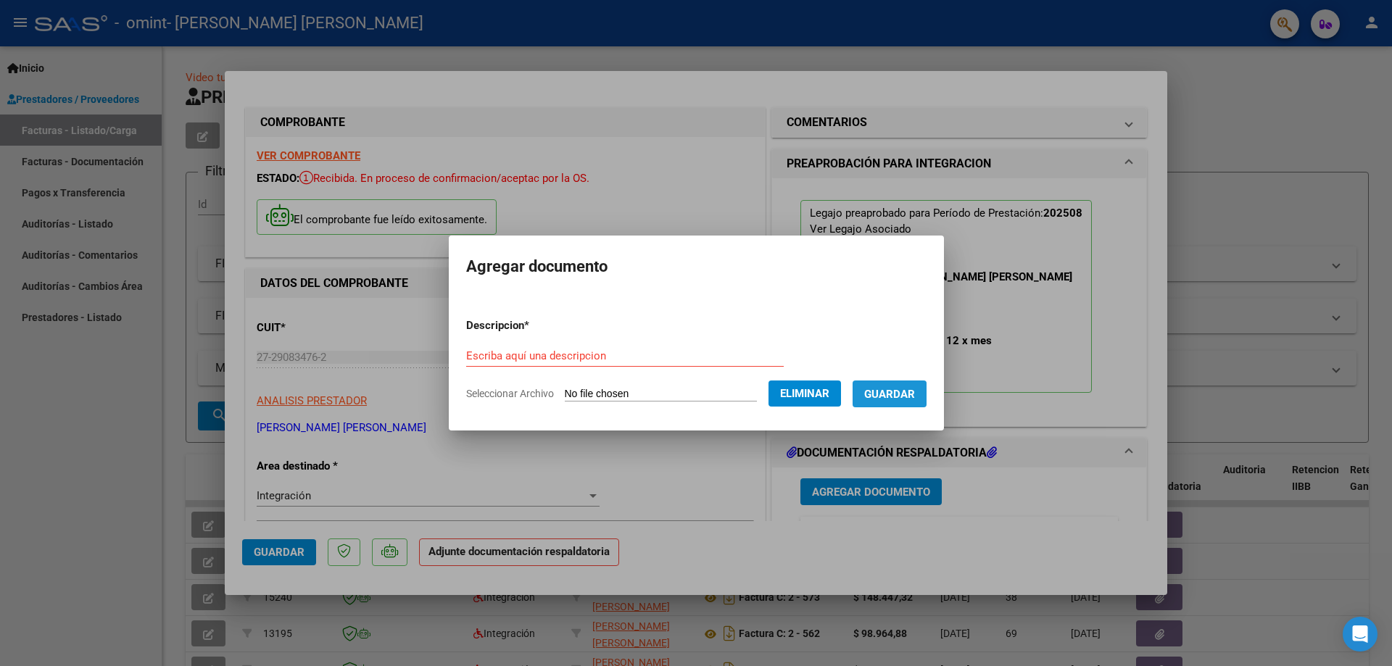
click at [902, 397] on span "Guardar" at bounding box center [889, 394] width 51 height 13
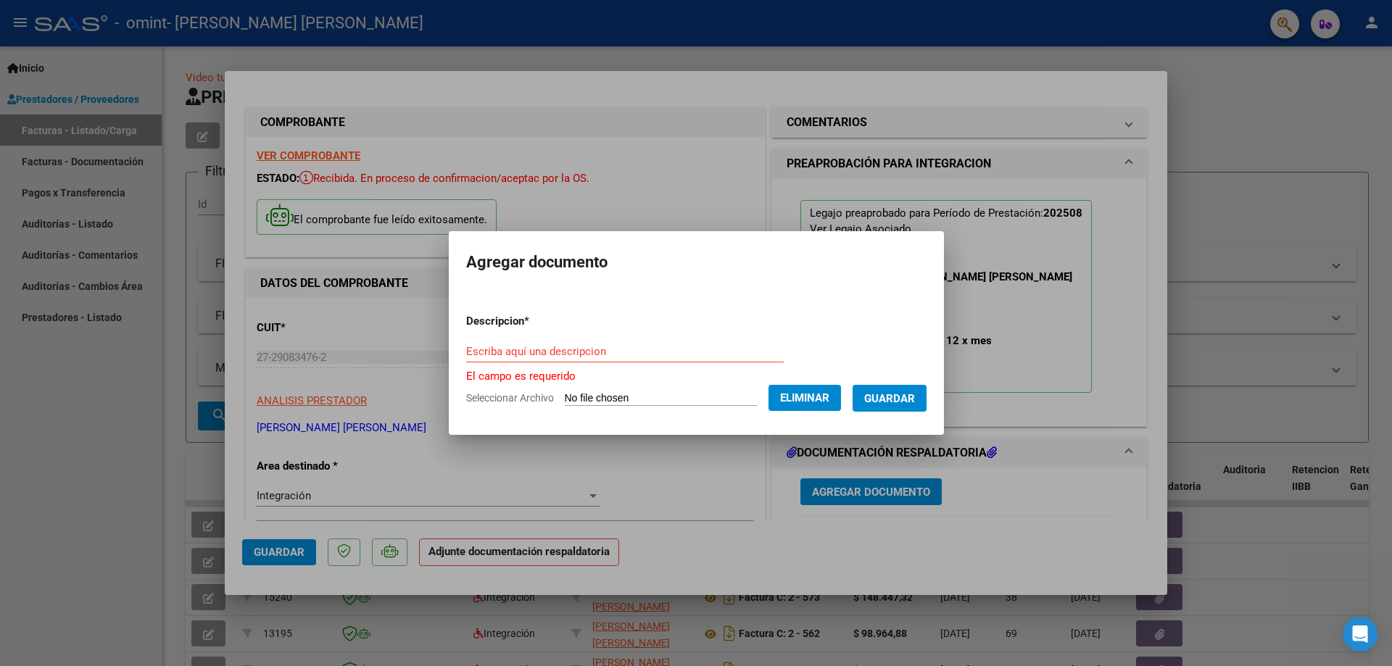
click at [566, 349] on input "Escriba aquí una descripcion" at bounding box center [625, 351] width 318 height 13
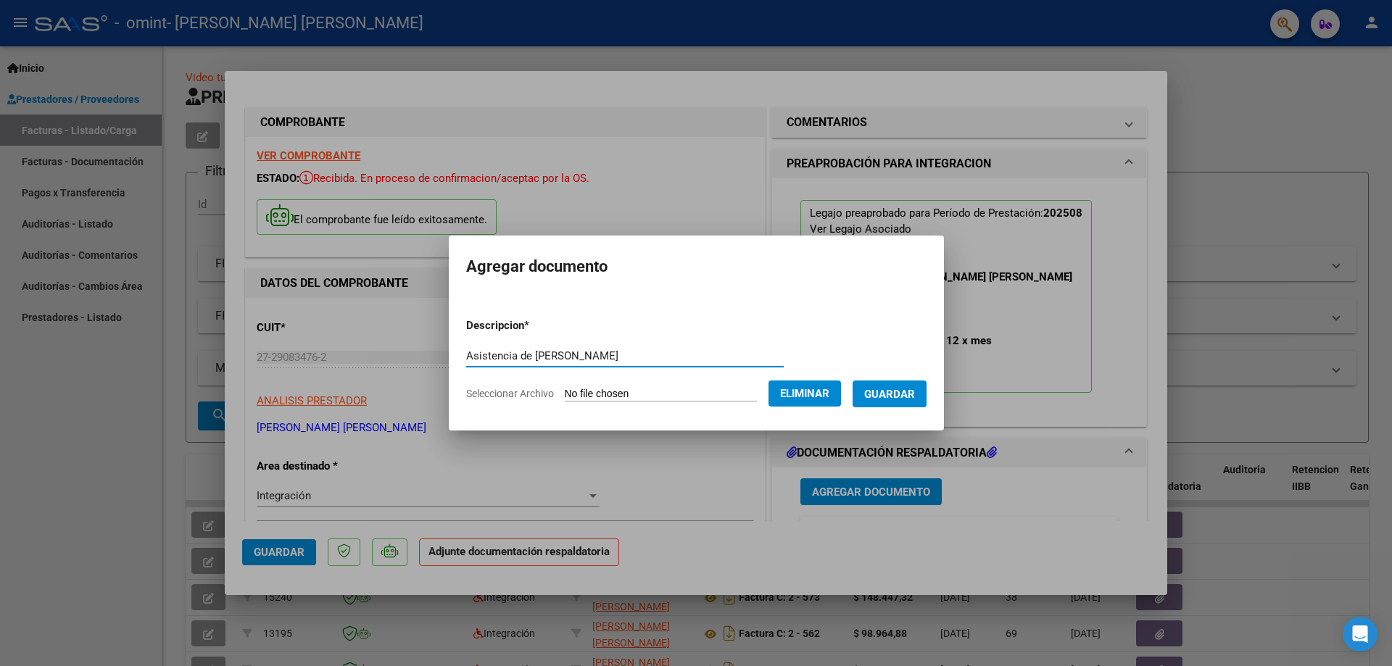
type input "Asistencia de [PERSON_NAME]"
click at [894, 394] on span "Guardar" at bounding box center [889, 394] width 51 height 13
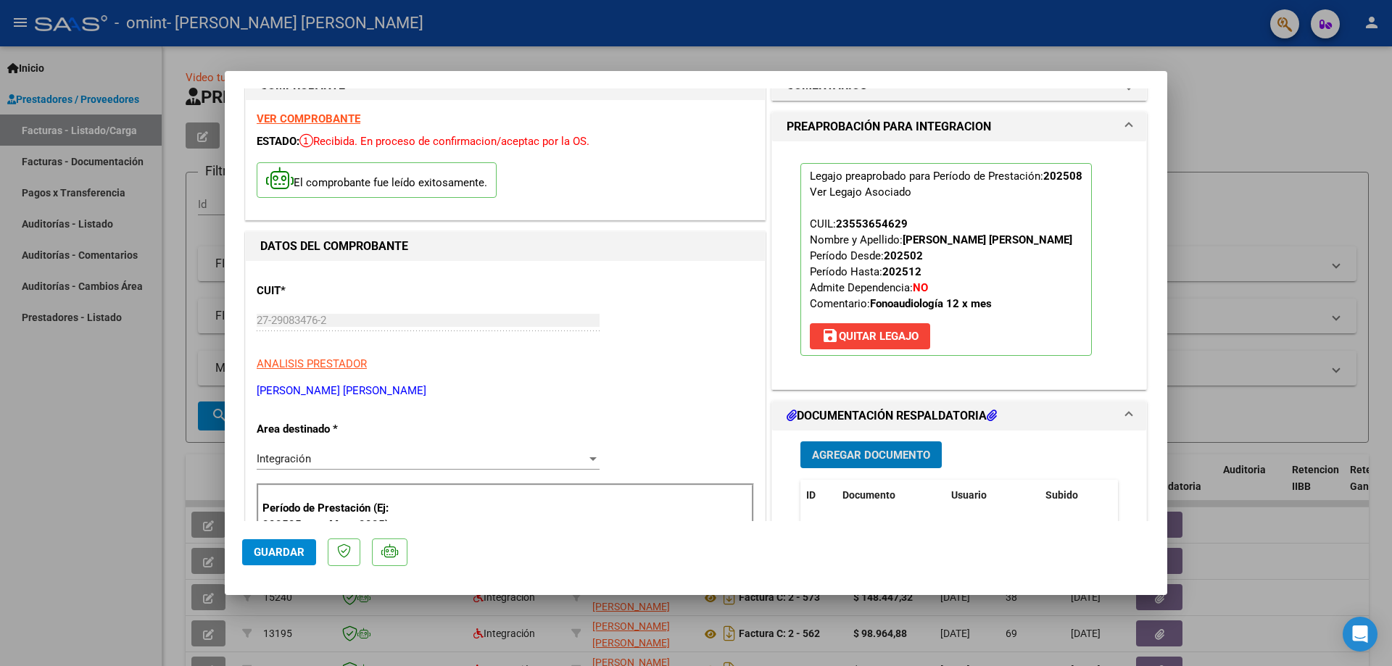
scroll to position [72, 0]
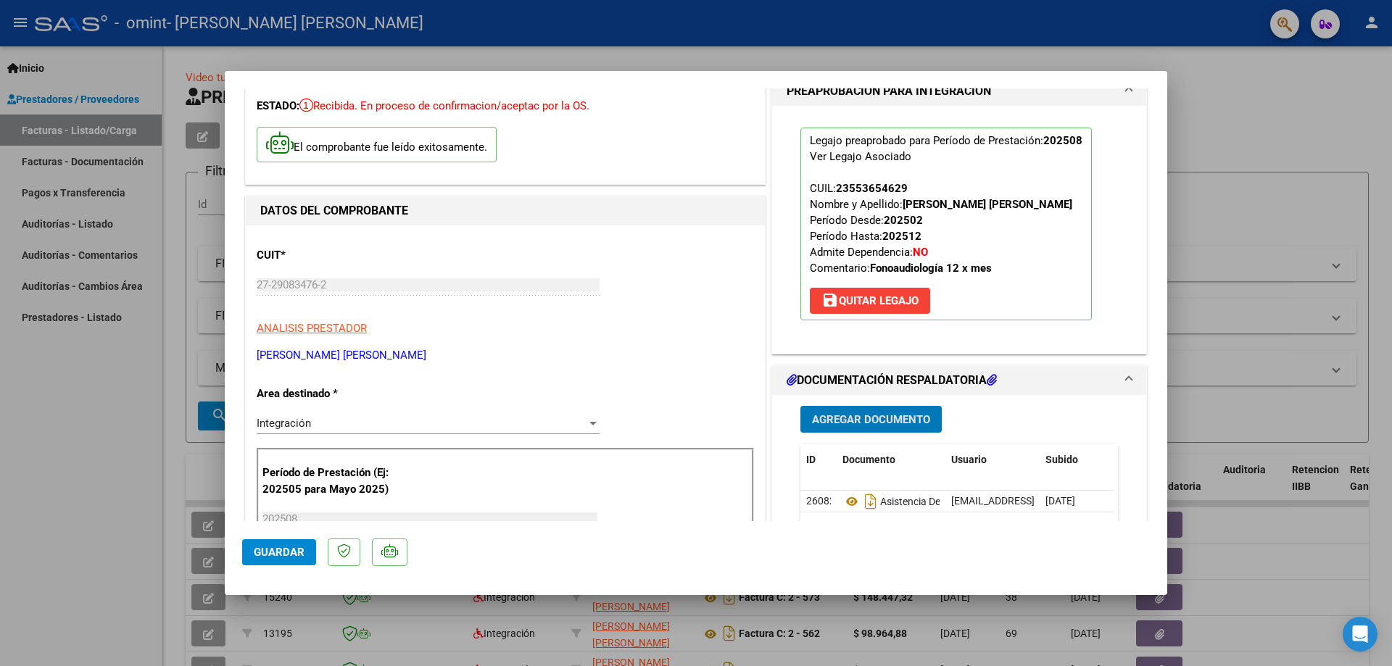
click at [1255, 284] on div at bounding box center [696, 333] width 1392 height 666
type input "$ 0,00"
